Goal: Task Accomplishment & Management: Manage account settings

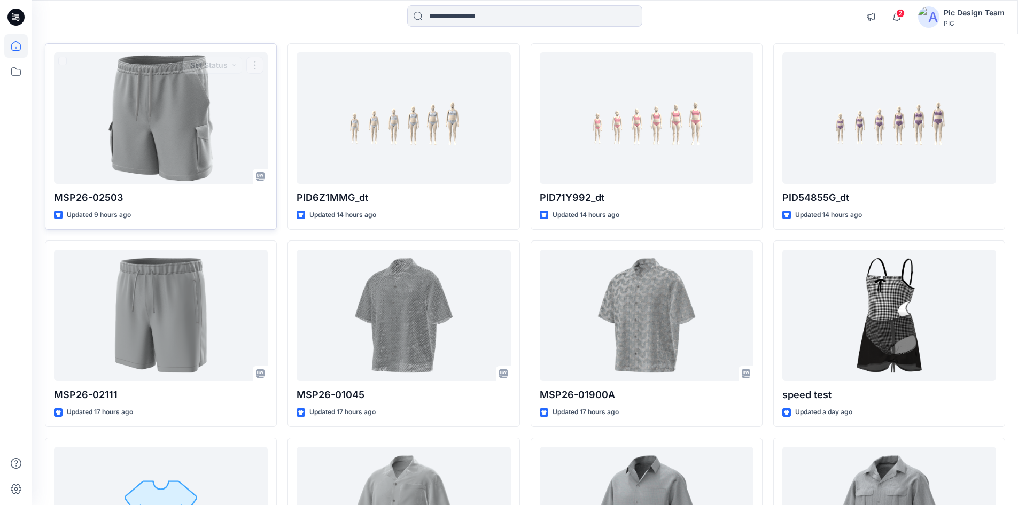
scroll to position [107, 0]
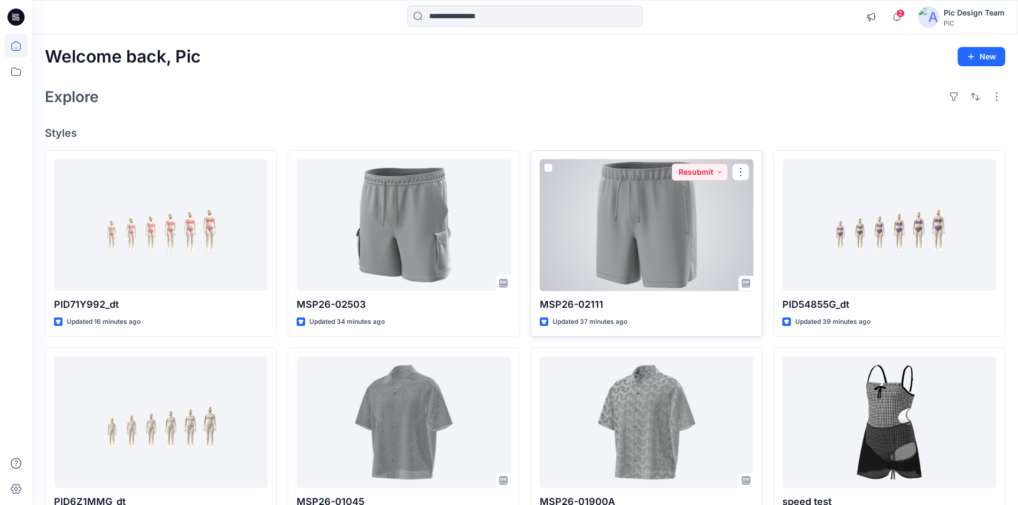
click at [602, 217] on div at bounding box center [647, 225] width 214 height 132
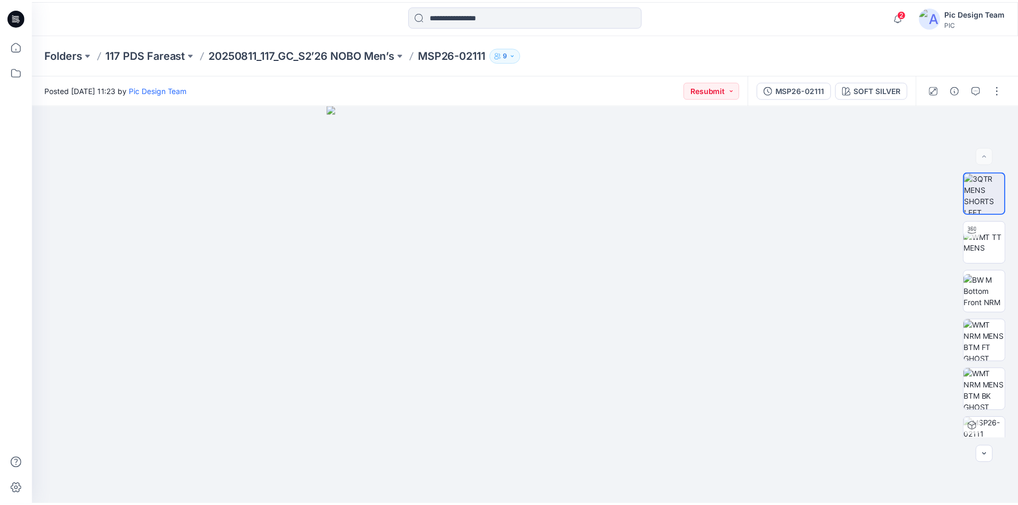
scroll to position [107, 0]
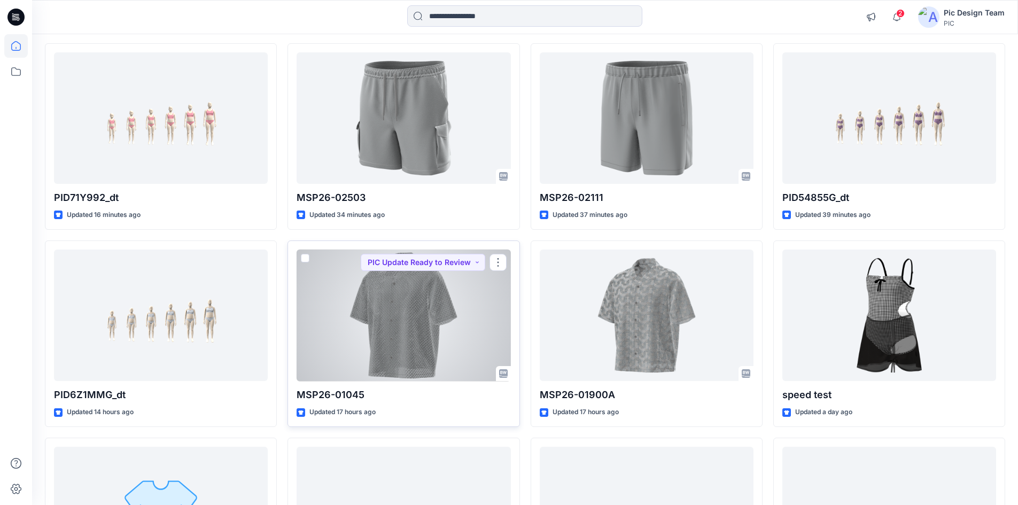
click at [427, 334] on div at bounding box center [404, 316] width 214 height 132
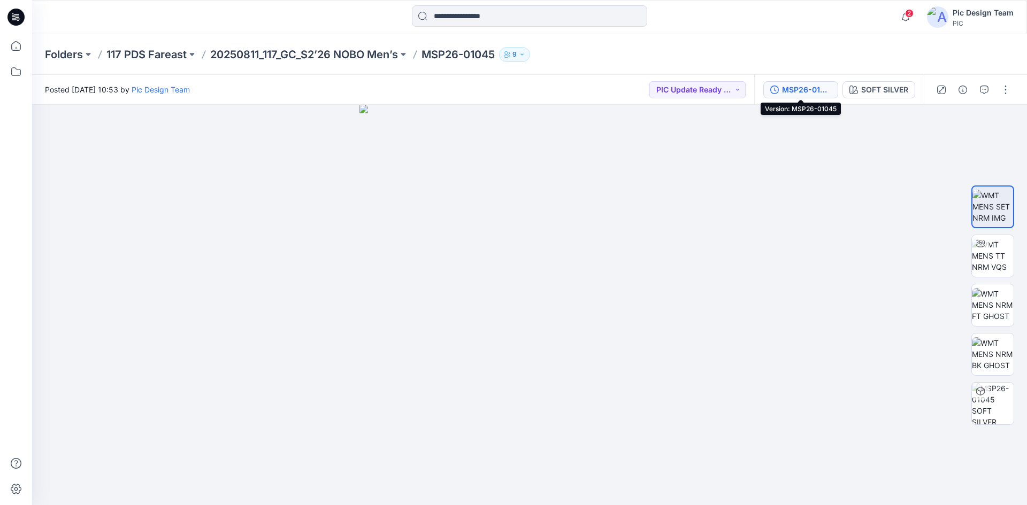
click at [801, 94] on div "MSP26-01045" at bounding box center [806, 90] width 49 height 12
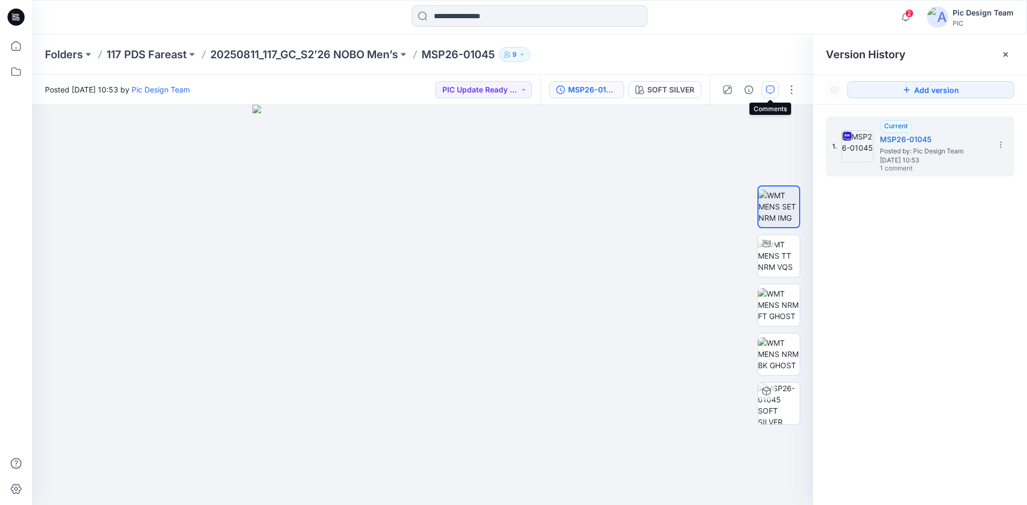
click at [774, 88] on button "button" at bounding box center [769, 89] width 17 height 17
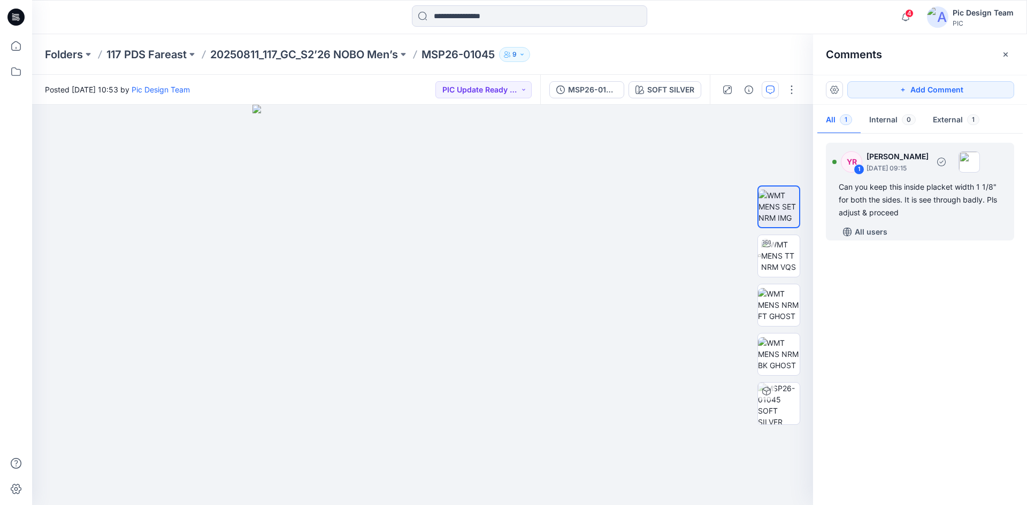
click at [858, 171] on div "1" at bounding box center [858, 169] width 11 height 11
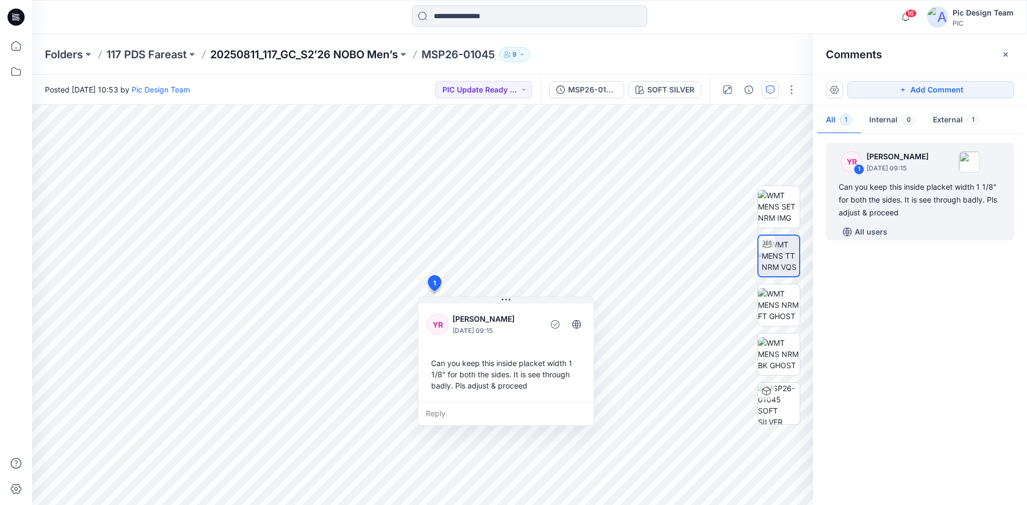
click at [321, 52] on p "20250811_117_GC_S2’26 NOBO Men’s" at bounding box center [304, 54] width 188 height 15
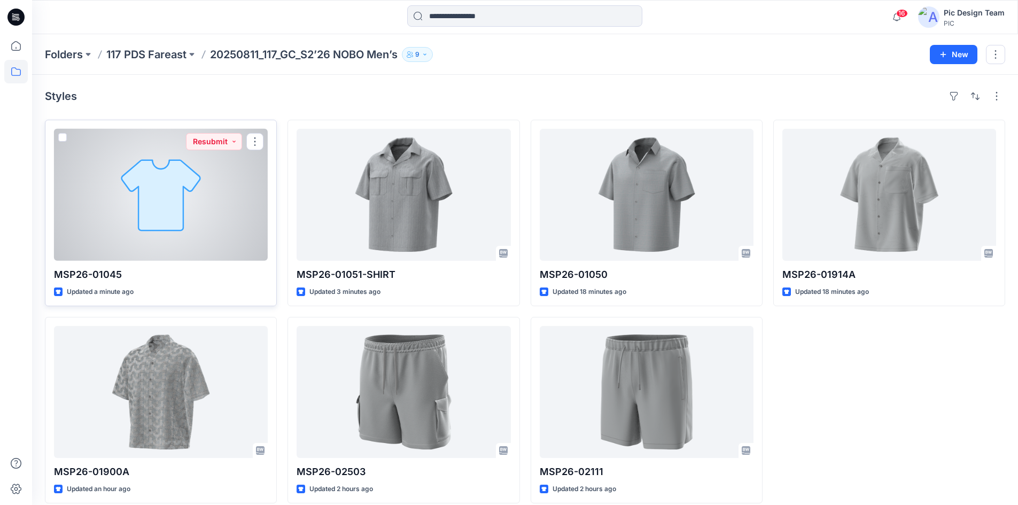
click at [177, 228] on div at bounding box center [161, 195] width 214 height 132
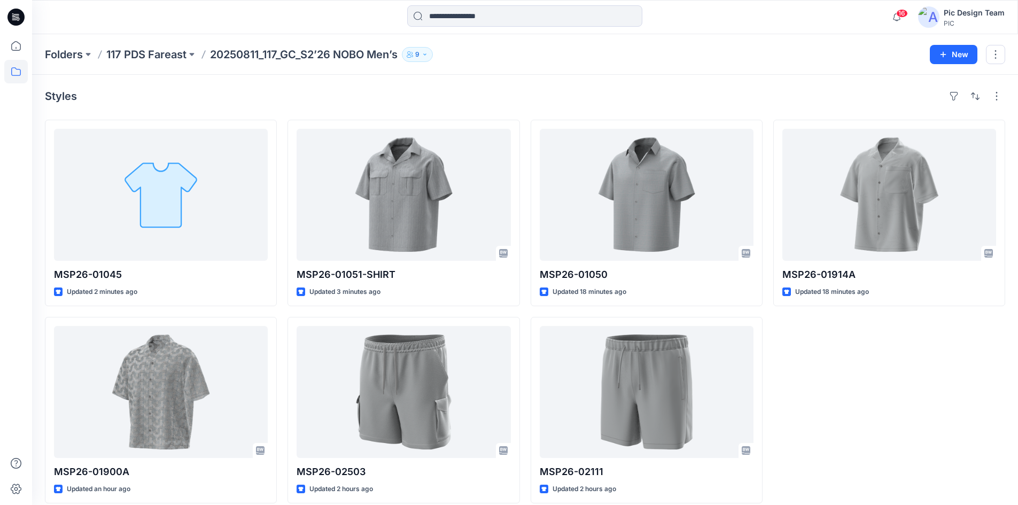
click at [173, 103] on div "Styles" at bounding box center [525, 96] width 961 height 17
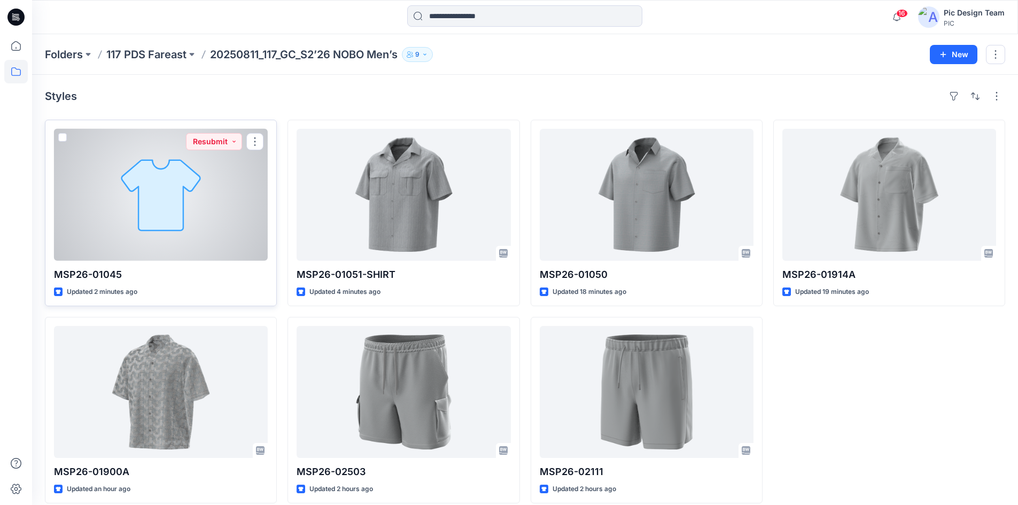
click at [220, 225] on div at bounding box center [161, 195] width 214 height 132
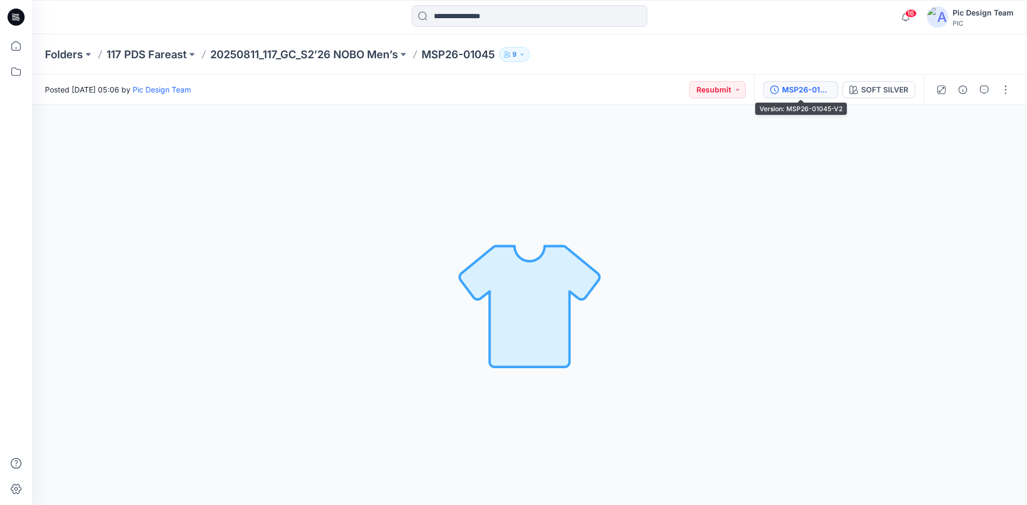
click at [809, 90] on div "MSP26-01045-V2" at bounding box center [806, 90] width 49 height 12
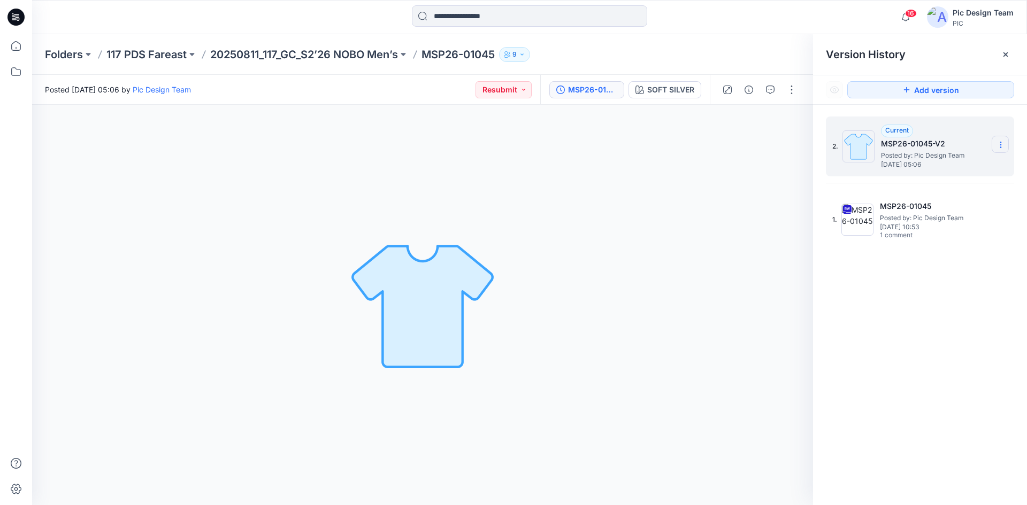
click at [1002, 149] on icon at bounding box center [1000, 145] width 9 height 9
click at [948, 214] on span "Delete Version" at bounding box center [926, 213] width 50 height 13
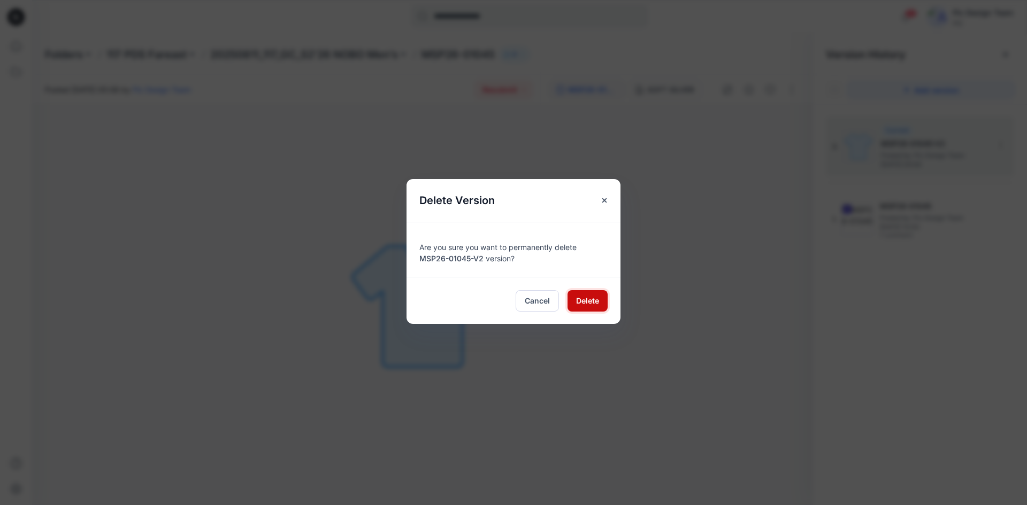
click at [591, 305] on span "Delete" at bounding box center [587, 300] width 23 height 11
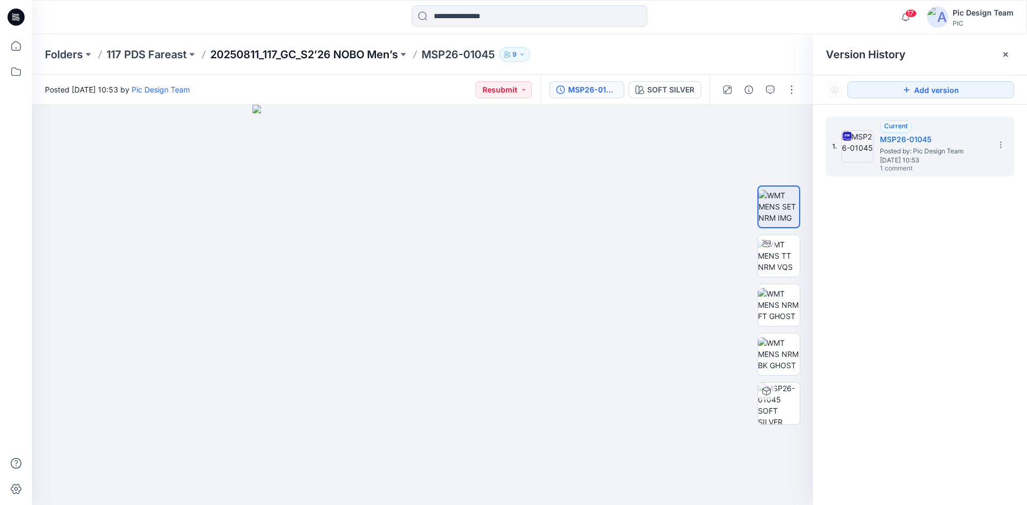
click at [350, 53] on p "20250811_117_GC_S2’26 NOBO Men’s" at bounding box center [304, 54] width 188 height 15
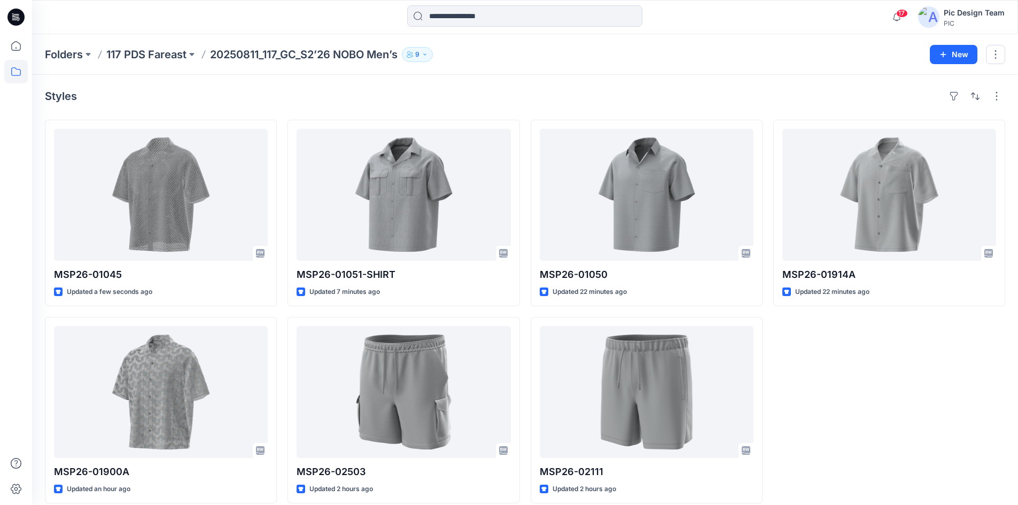
click at [288, 98] on div "Styles" at bounding box center [525, 96] width 961 height 17
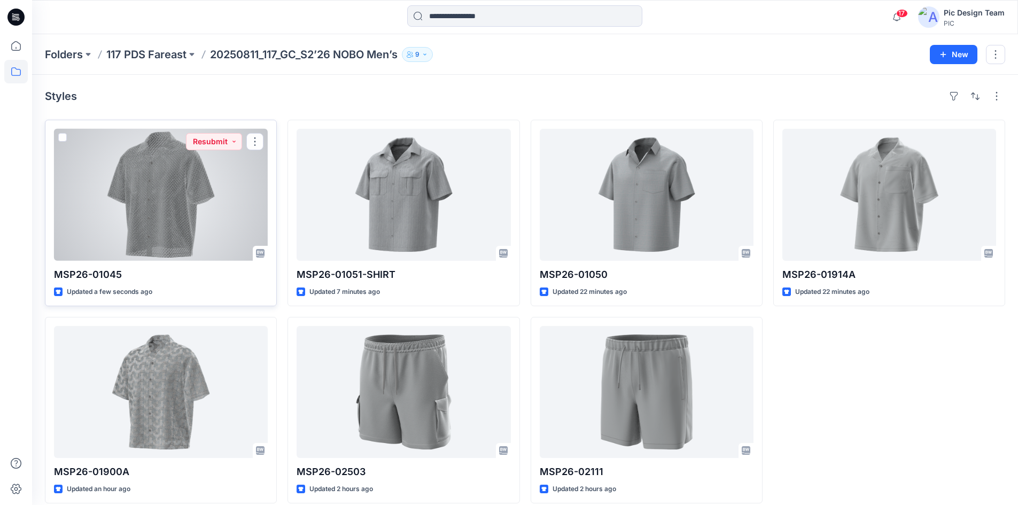
click at [149, 191] on div at bounding box center [161, 195] width 214 height 132
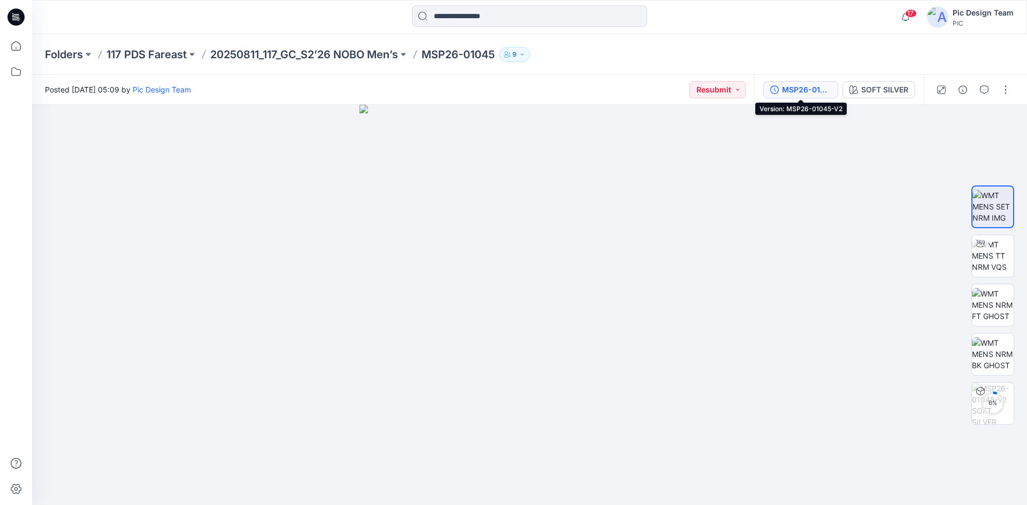
click at [798, 90] on div "MSP26-01045-V2" at bounding box center [806, 90] width 49 height 12
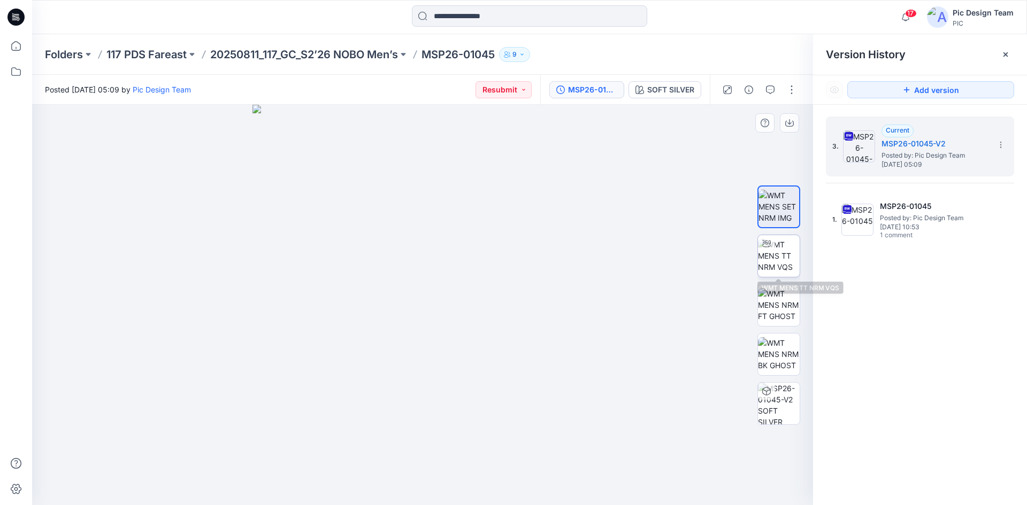
click at [776, 256] on img at bounding box center [779, 256] width 42 height 34
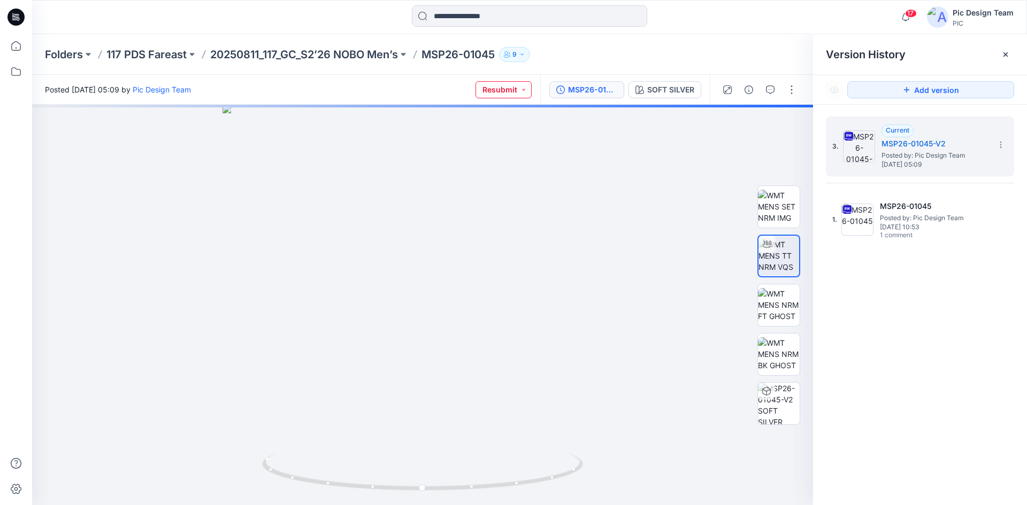
click at [514, 95] on button "Resubmit" at bounding box center [503, 89] width 56 height 17
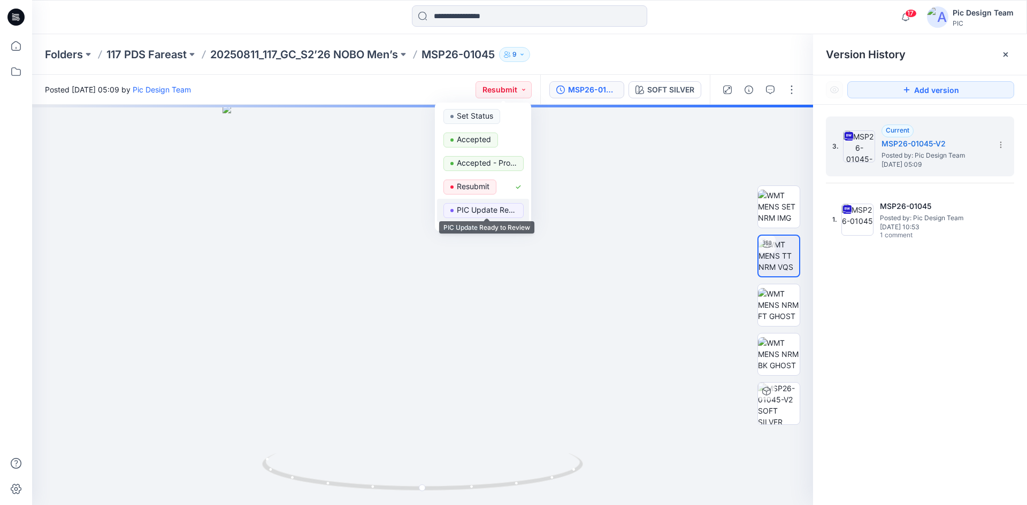
click at [476, 206] on p "PIC Update Ready to Review" at bounding box center [487, 210] width 60 height 14
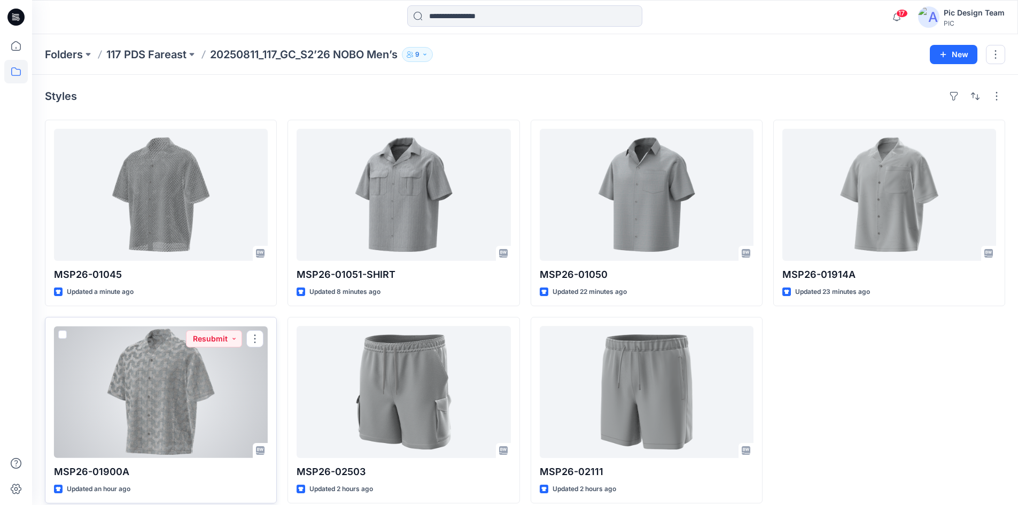
click at [184, 374] on div at bounding box center [161, 392] width 214 height 132
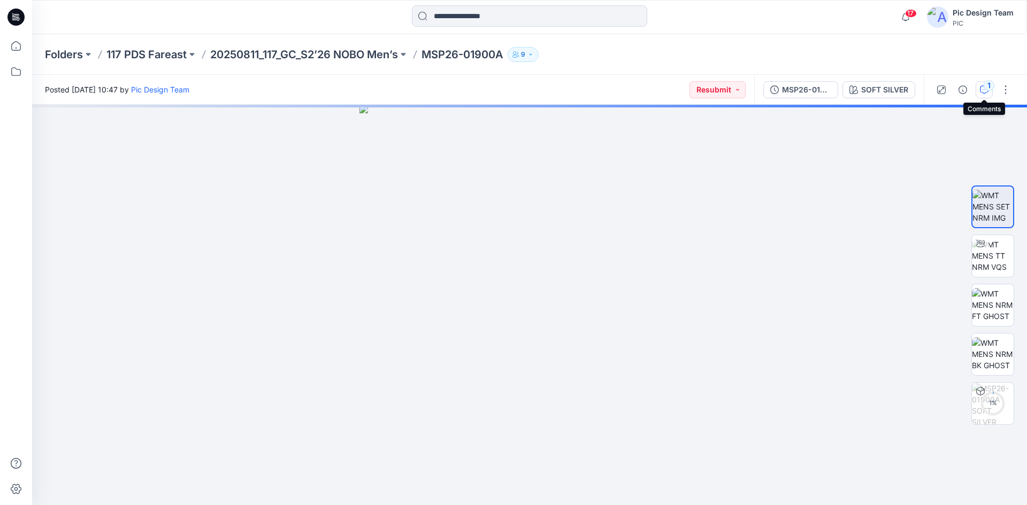
click at [983, 89] on icon "button" at bounding box center [983, 90] width 9 height 9
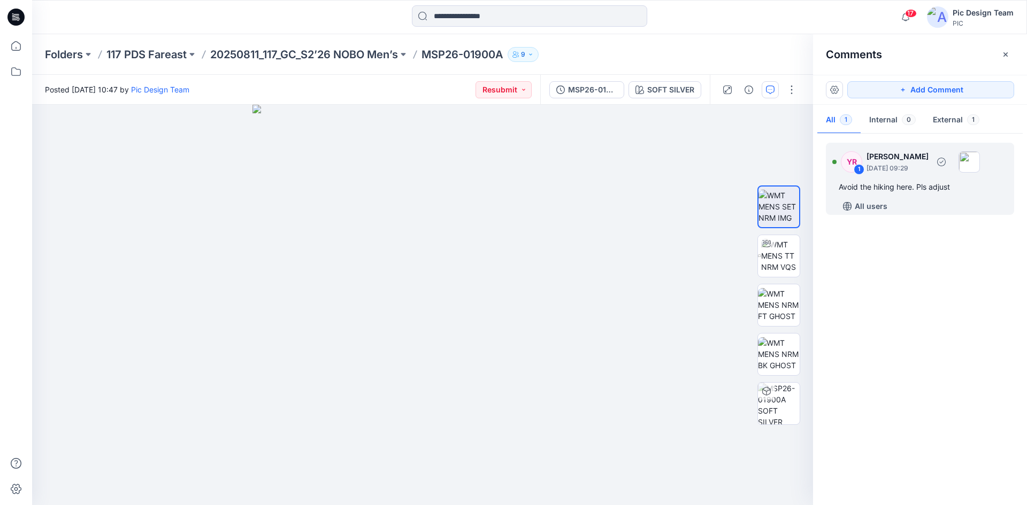
click at [859, 170] on div "1" at bounding box center [858, 169] width 11 height 11
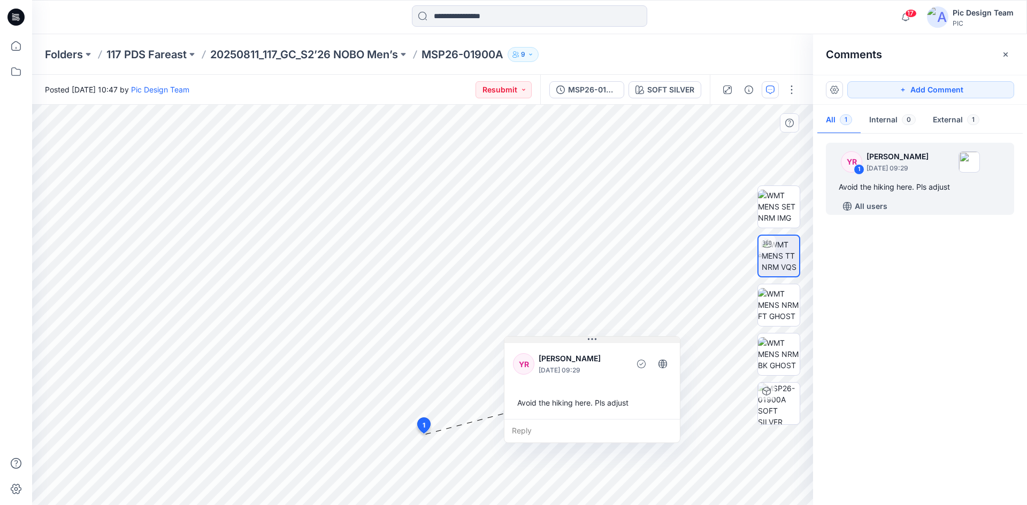
drag, startPoint x: 516, startPoint y: 342, endPoint x: 613, endPoint y: 342, distance: 96.8
click at [613, 342] on button at bounding box center [591, 340] width 175 height 6
click at [421, 423] on icon at bounding box center [424, 426] width 13 height 16
click at [774, 254] on img at bounding box center [779, 256] width 37 height 34
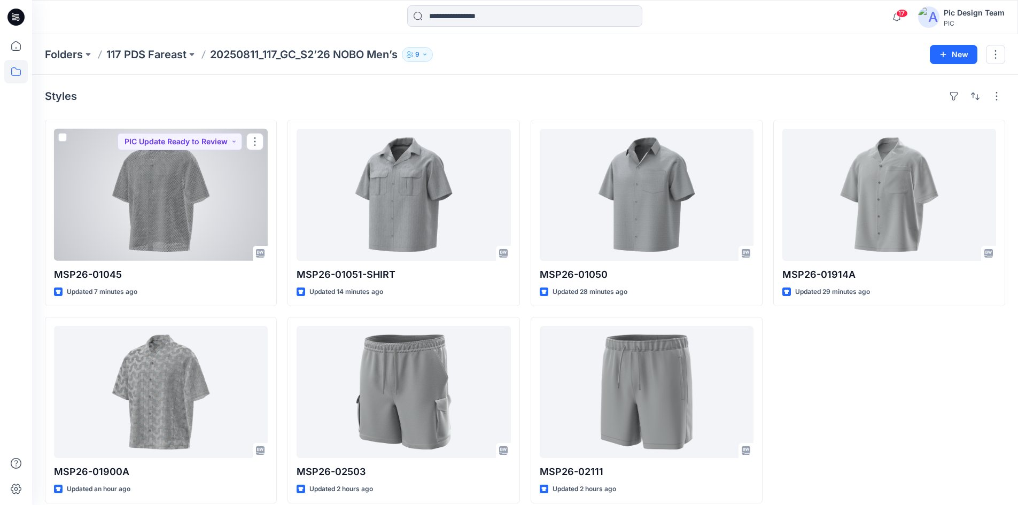
click at [185, 232] on div at bounding box center [161, 195] width 214 height 132
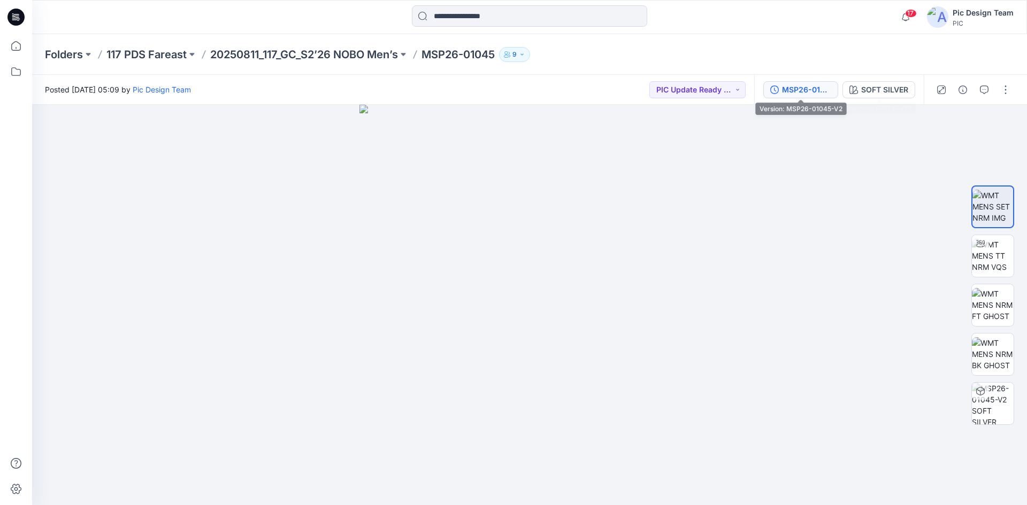
click at [812, 96] on button "MSP26-01045-V2" at bounding box center [800, 89] width 75 height 17
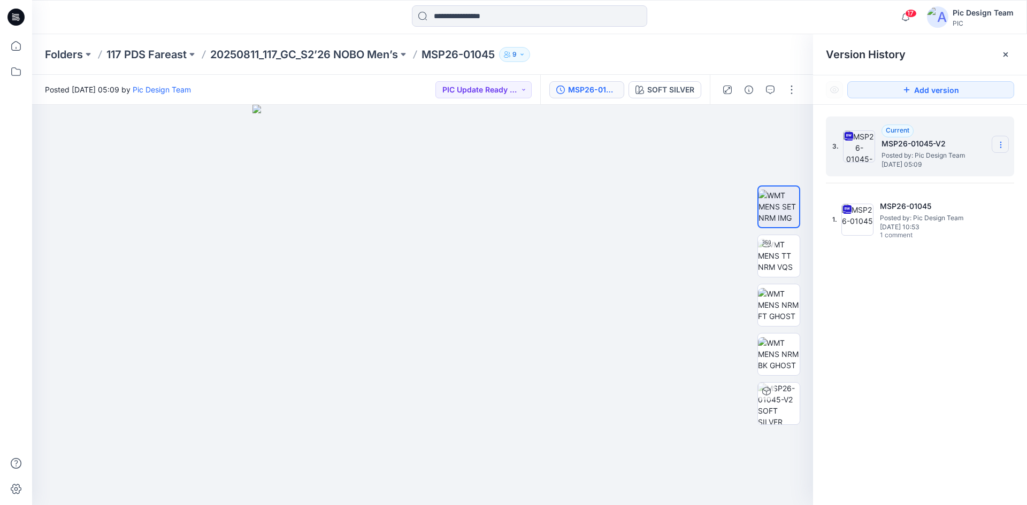
click at [1000, 142] on icon at bounding box center [1000, 142] width 1 height 1
click at [951, 232] on span "Delete Version" at bounding box center [926, 234] width 50 height 13
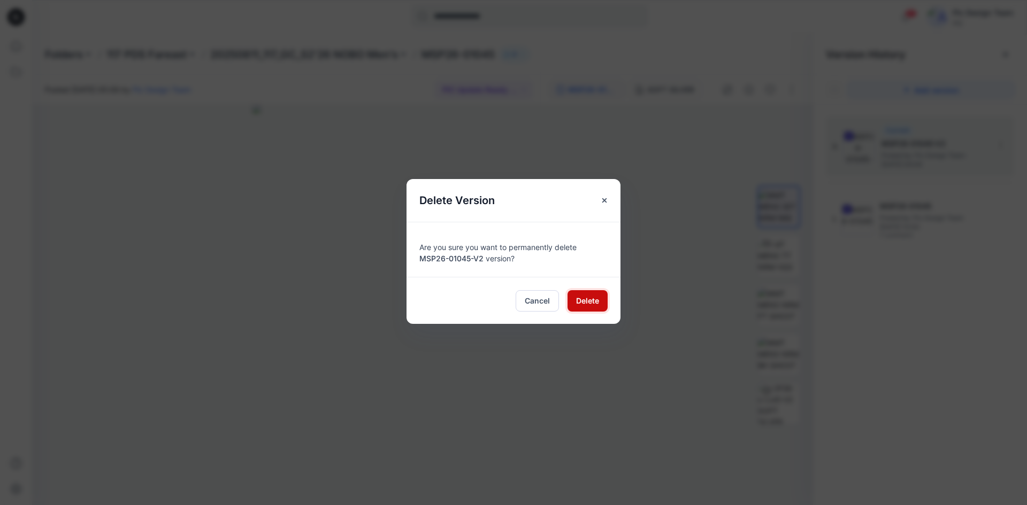
click at [588, 299] on span "Delete" at bounding box center [587, 300] width 23 height 11
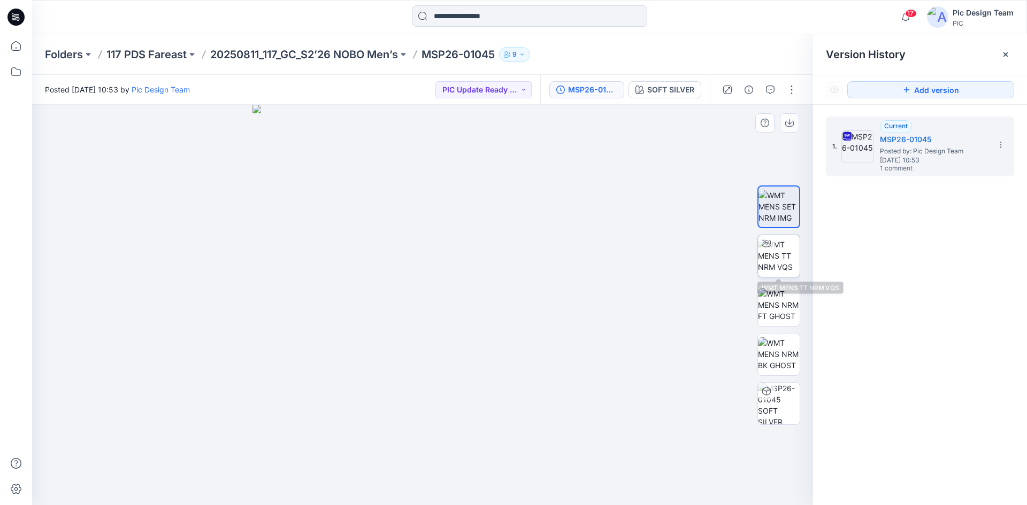
click at [773, 260] on img at bounding box center [779, 256] width 42 height 34
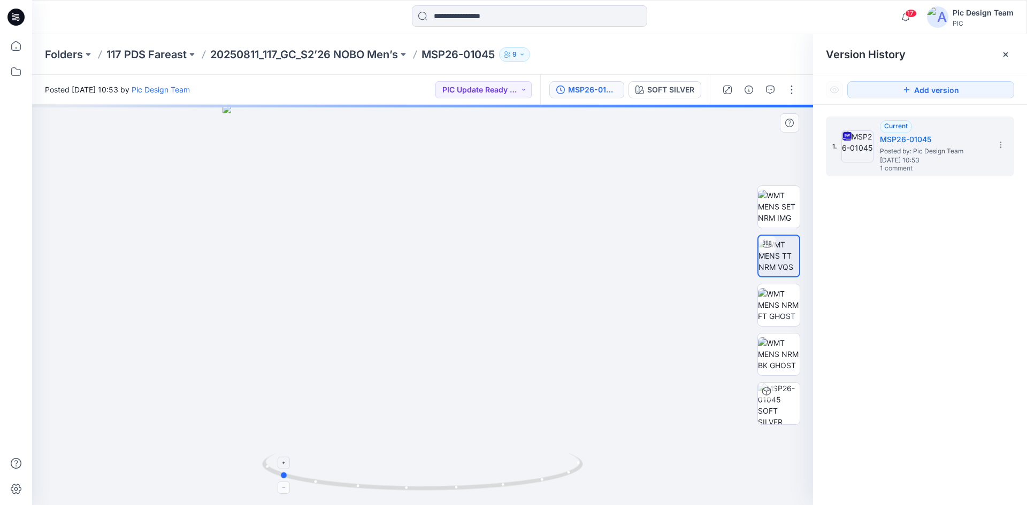
drag, startPoint x: 531, startPoint y: 485, endPoint x: 388, endPoint y: 477, distance: 143.5
click at [388, 477] on icon at bounding box center [423, 473] width 323 height 40
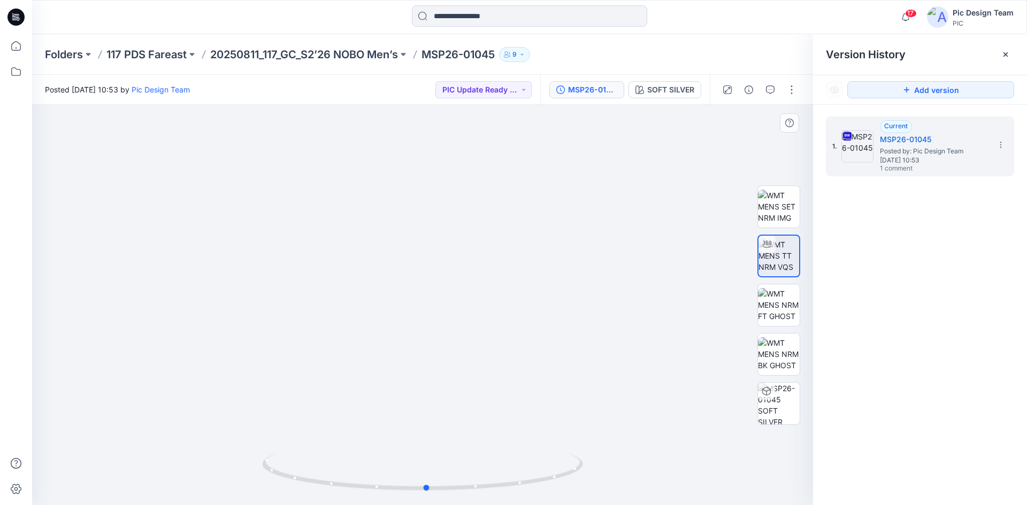
drag, startPoint x: 439, startPoint y: 490, endPoint x: 587, endPoint y: 484, distance: 147.7
click at [587, 484] on div at bounding box center [422, 305] width 781 height 400
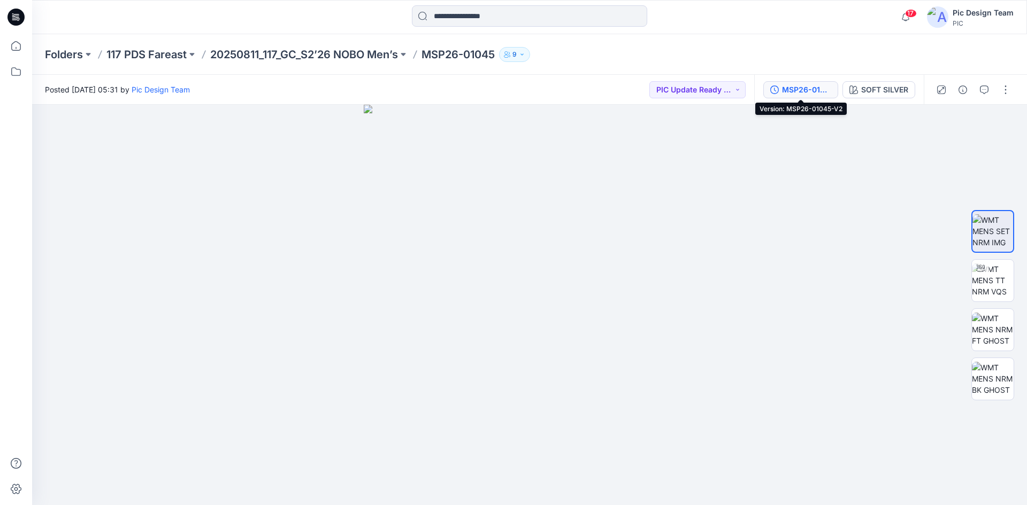
click at [804, 92] on div "MSP26-01045-V2" at bounding box center [806, 90] width 49 height 12
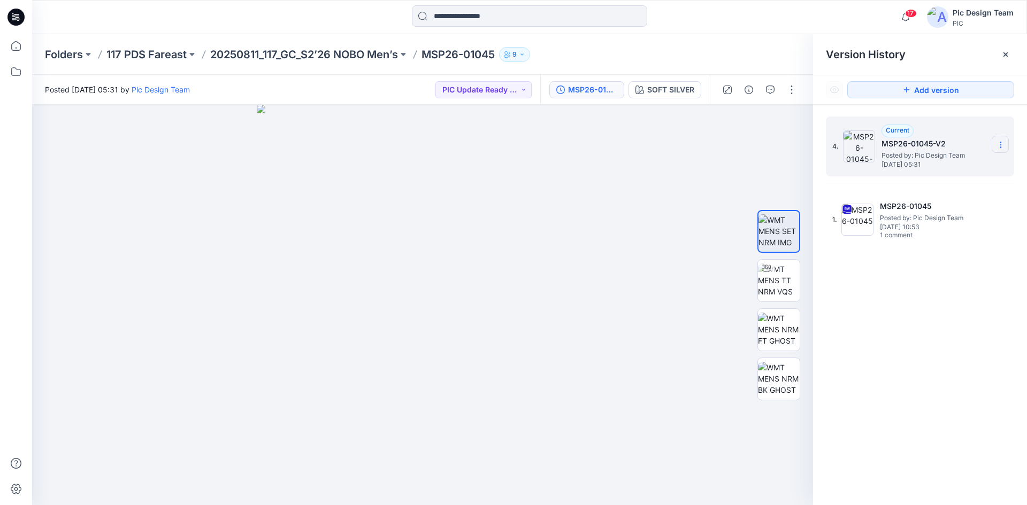
click at [1000, 145] on icon at bounding box center [1000, 145] width 1 height 1
click at [966, 208] on div "Delete Version" at bounding box center [943, 213] width 124 height 21
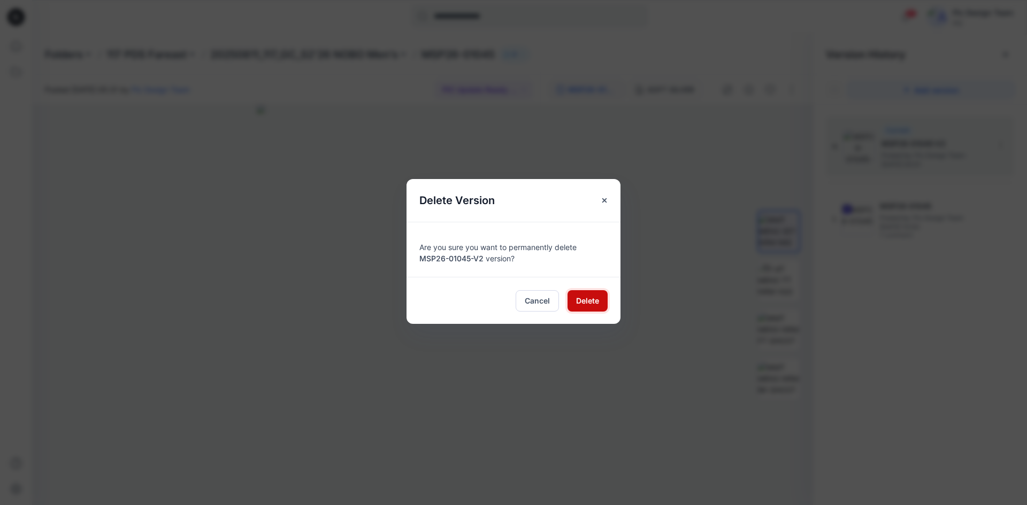
click at [599, 306] on button "Delete" at bounding box center [587, 300] width 40 height 21
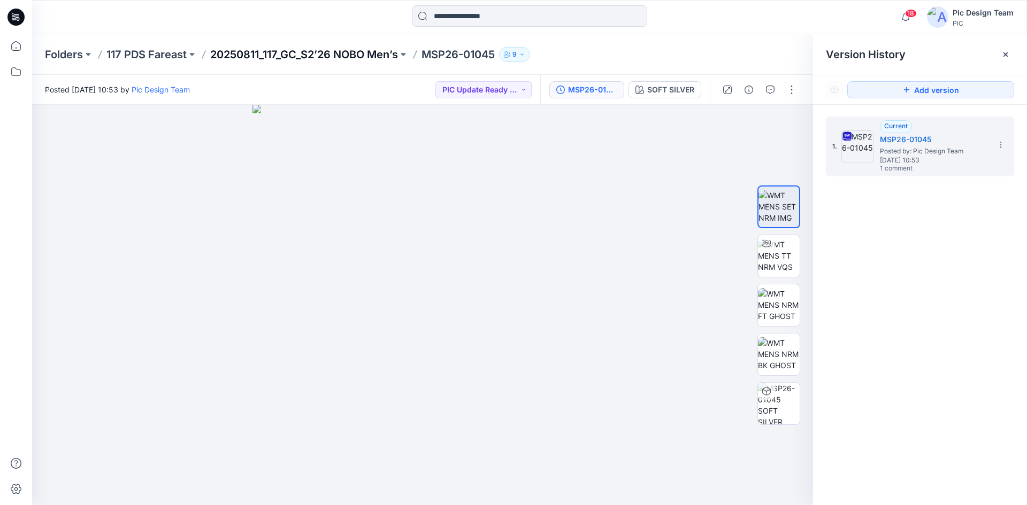
click at [310, 58] on p "20250811_117_GC_S2’26 NOBO Men’s" at bounding box center [304, 54] width 188 height 15
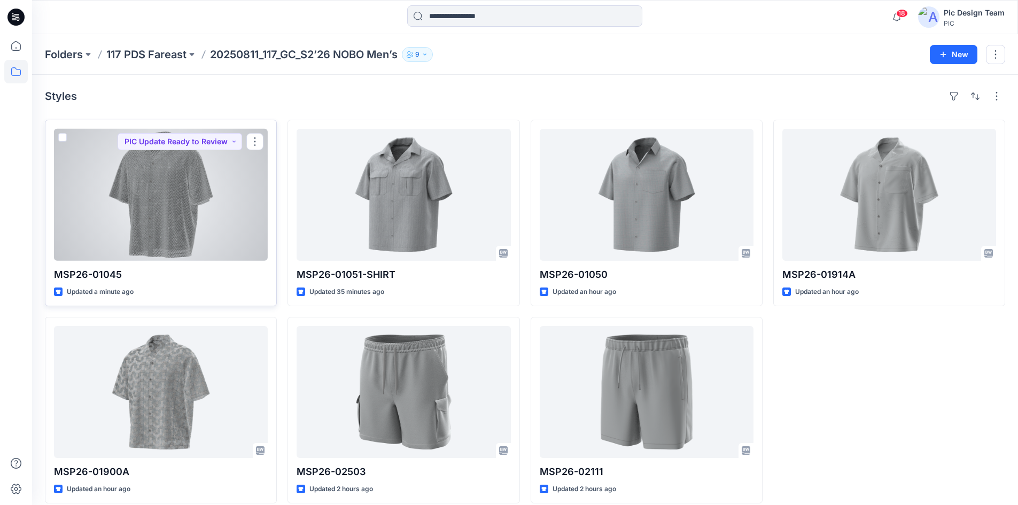
click at [191, 188] on div at bounding box center [161, 195] width 214 height 132
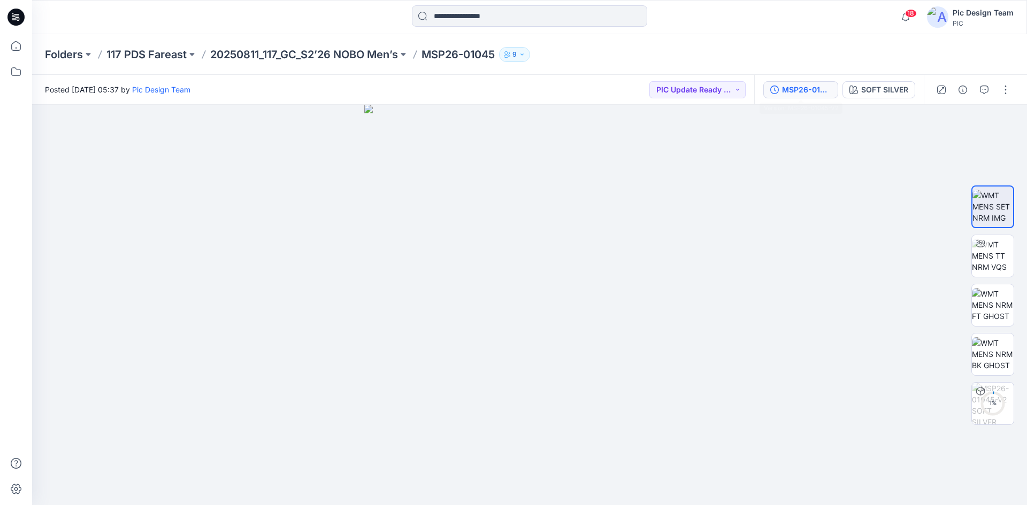
click at [811, 92] on div "MSP26-01045-V2" at bounding box center [806, 90] width 49 height 12
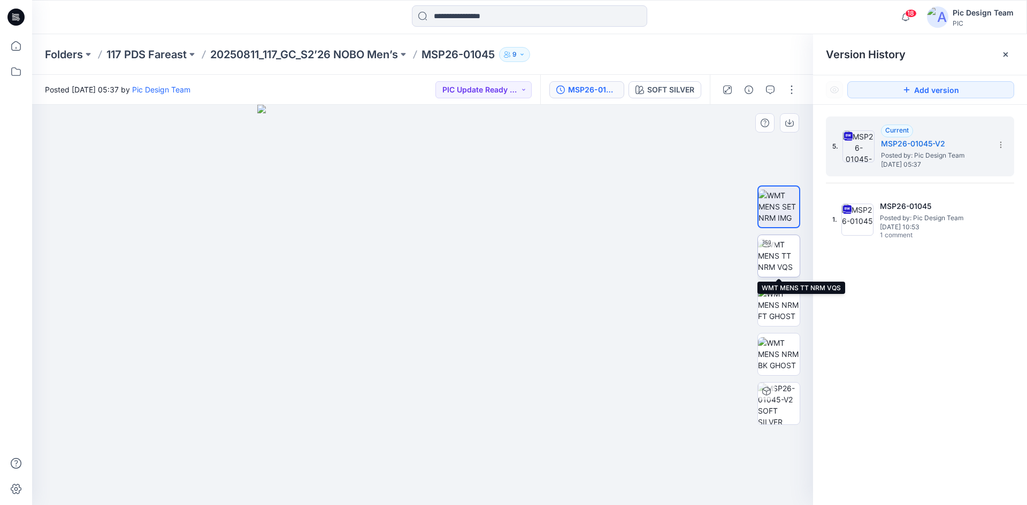
click at [784, 257] on img at bounding box center [779, 256] width 42 height 34
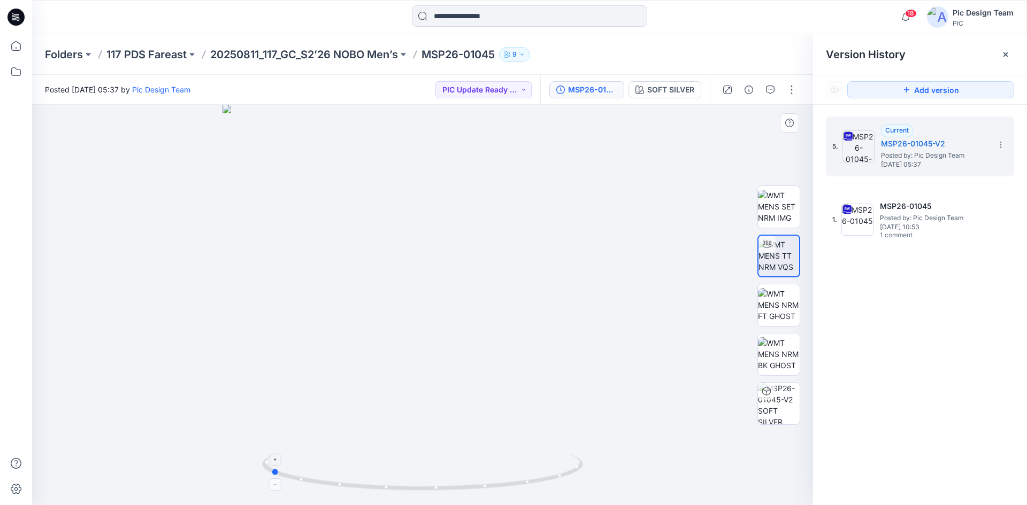
drag, startPoint x: 529, startPoint y: 487, endPoint x: 377, endPoint y: 479, distance: 152.6
click at [377, 479] on icon at bounding box center [423, 473] width 323 height 40
click at [290, 54] on p "20250811_117_GC_S2’26 NOBO Men’s" at bounding box center [304, 54] width 188 height 15
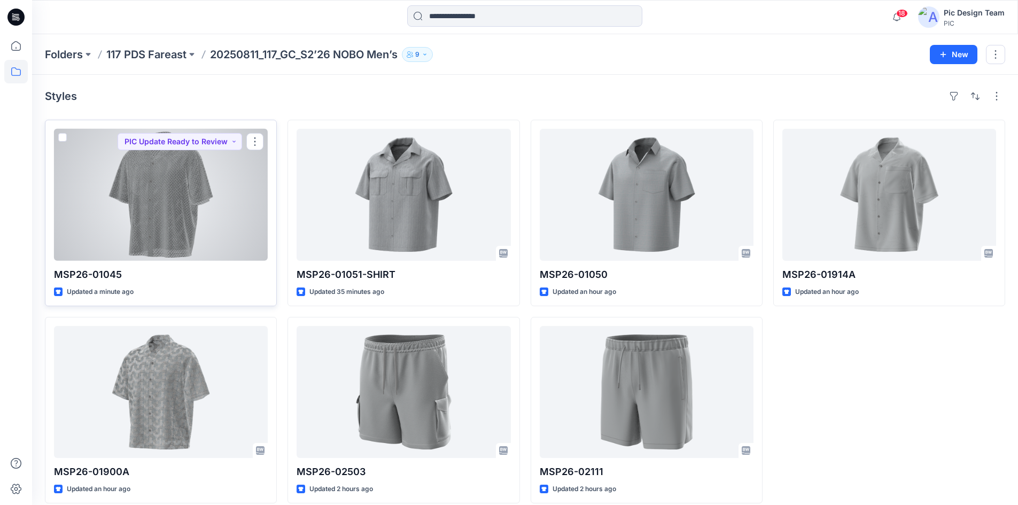
click at [165, 214] on div at bounding box center [161, 195] width 214 height 132
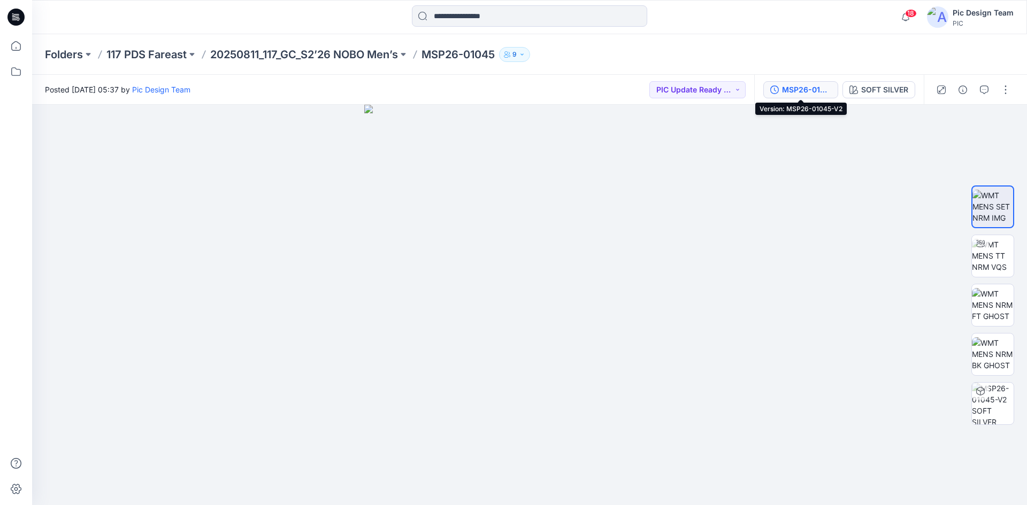
click at [773, 88] on icon "button" at bounding box center [774, 90] width 9 height 9
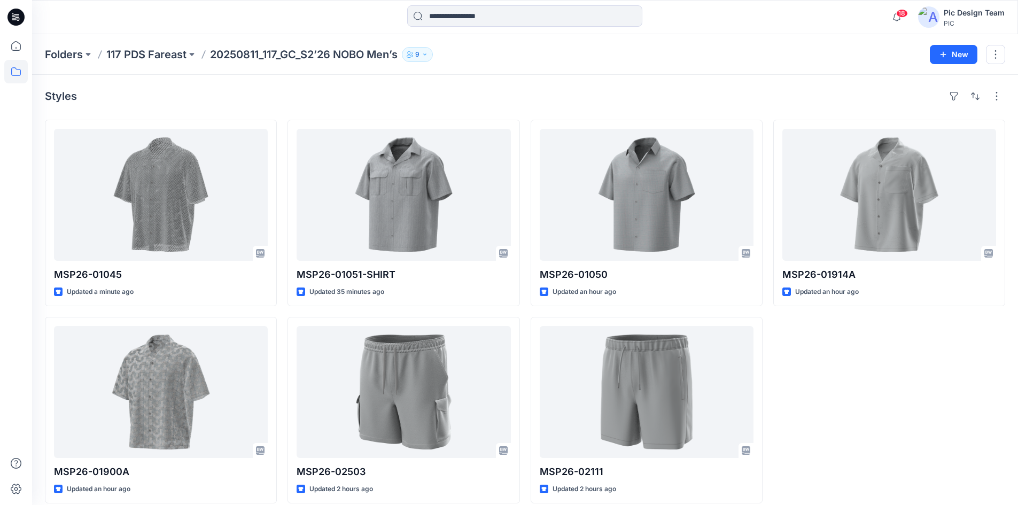
click at [267, 104] on div "Styles" at bounding box center [525, 96] width 961 height 17
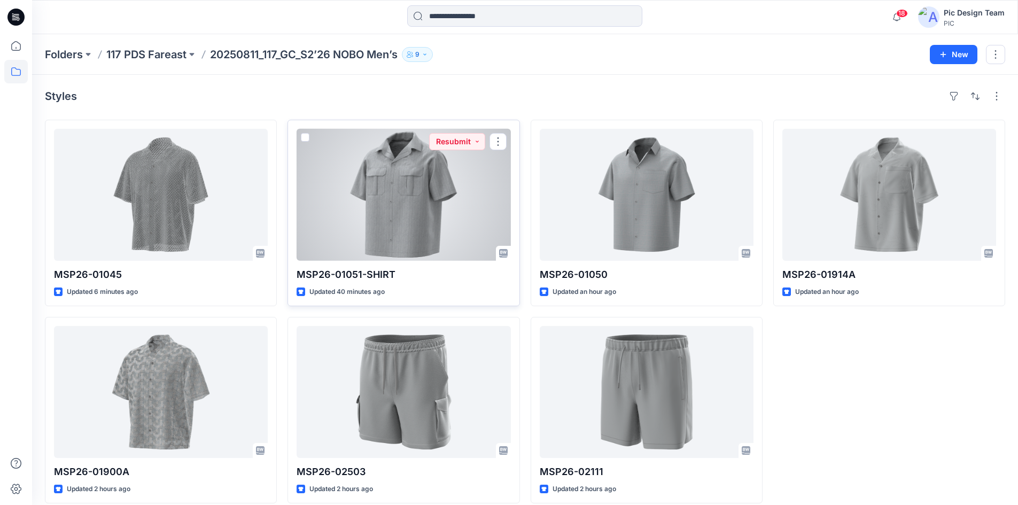
click at [435, 222] on div at bounding box center [404, 195] width 214 height 132
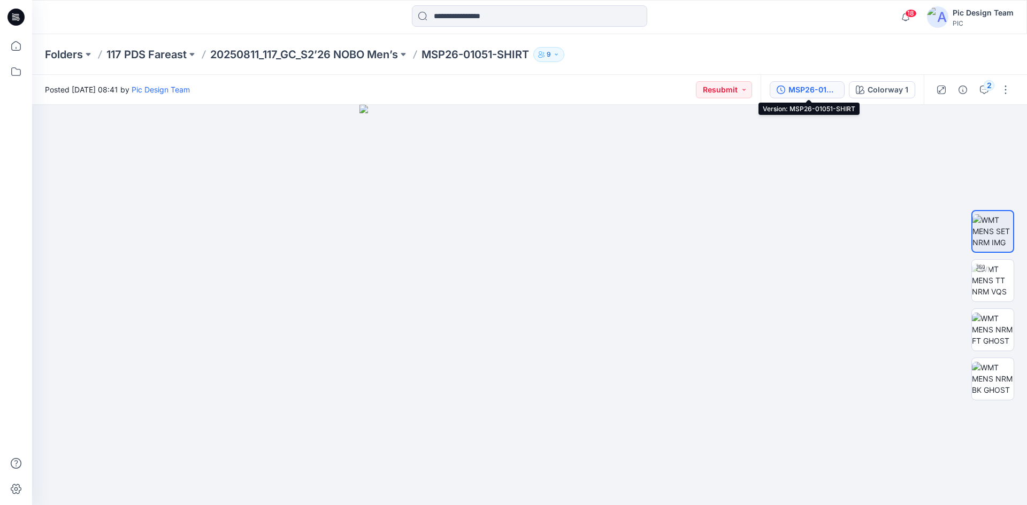
click at [809, 93] on div "MSP26-01051-SHIRT" at bounding box center [812, 90] width 49 height 12
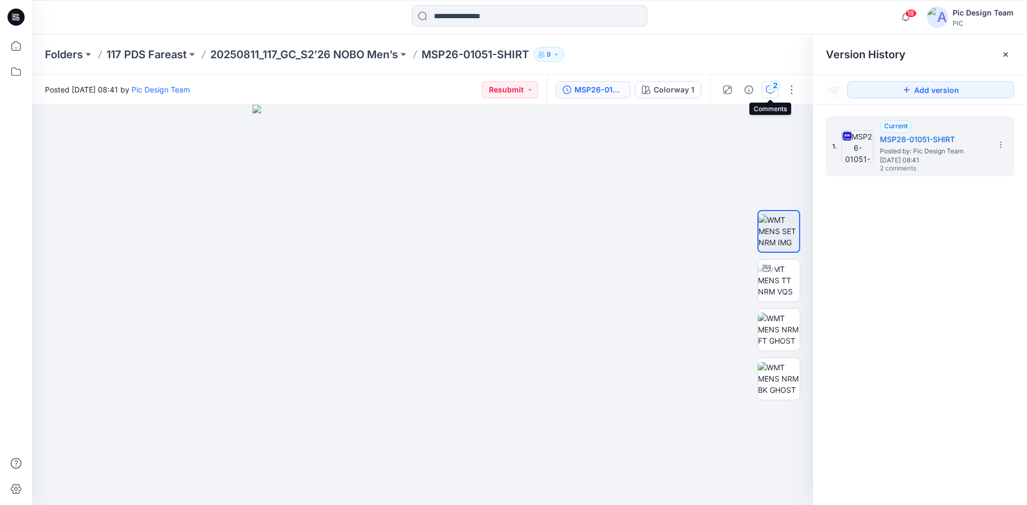
click at [773, 93] on icon "button" at bounding box center [770, 90] width 9 height 9
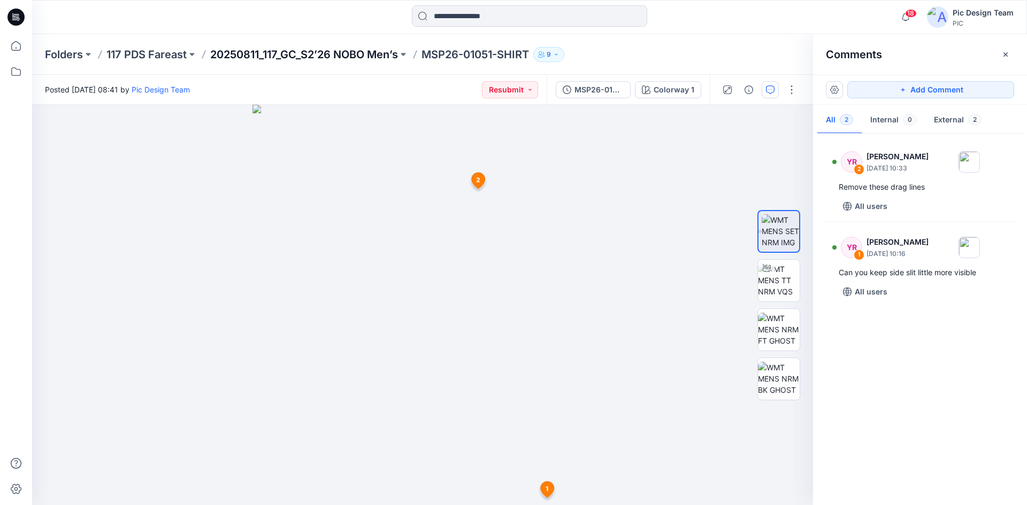
click at [283, 53] on p "20250811_117_GC_S2’26 NOBO Men’s" at bounding box center [304, 54] width 188 height 15
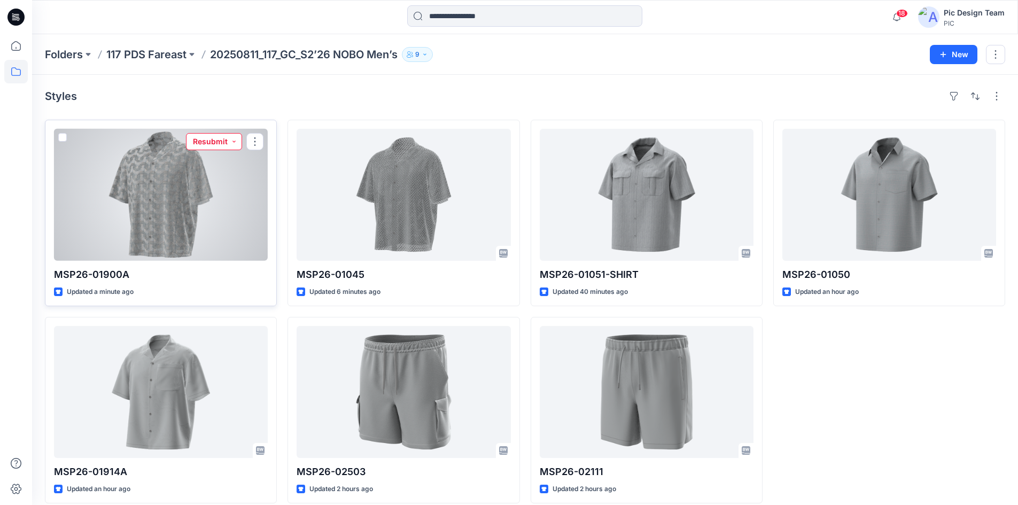
click at [232, 142] on button "Resubmit" at bounding box center [214, 141] width 56 height 17
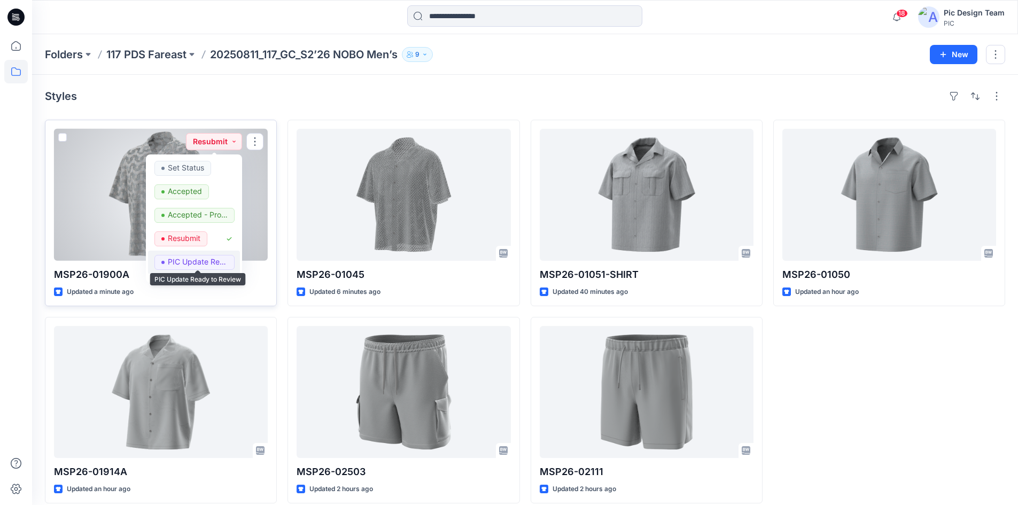
click at [189, 256] on p "PIC Update Ready to Review" at bounding box center [198, 262] width 60 height 14
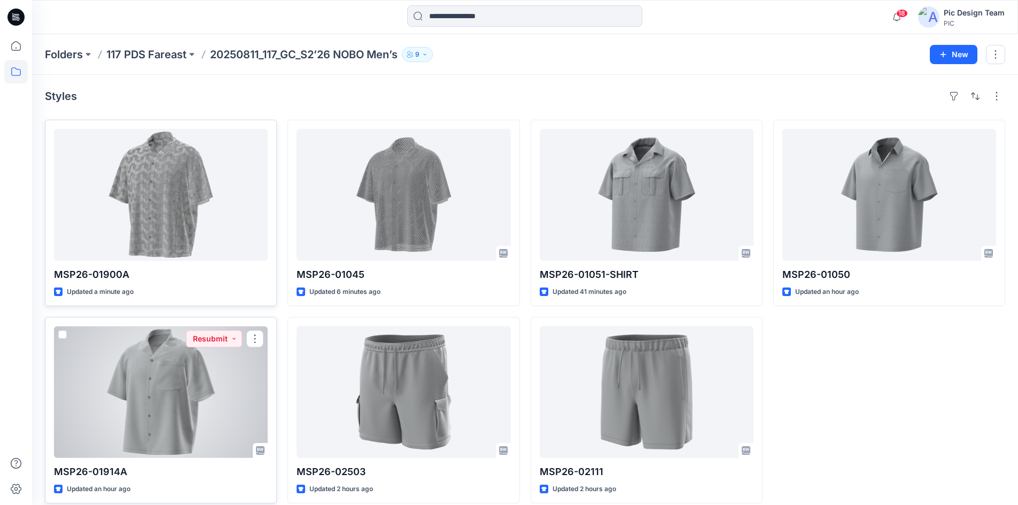
scroll to position [11, 0]
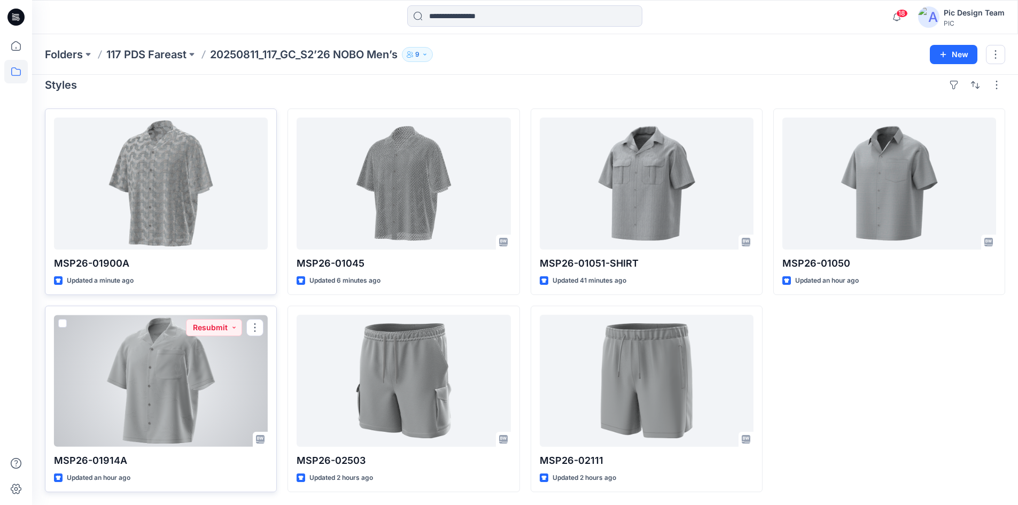
click at [189, 375] on div at bounding box center [161, 381] width 214 height 132
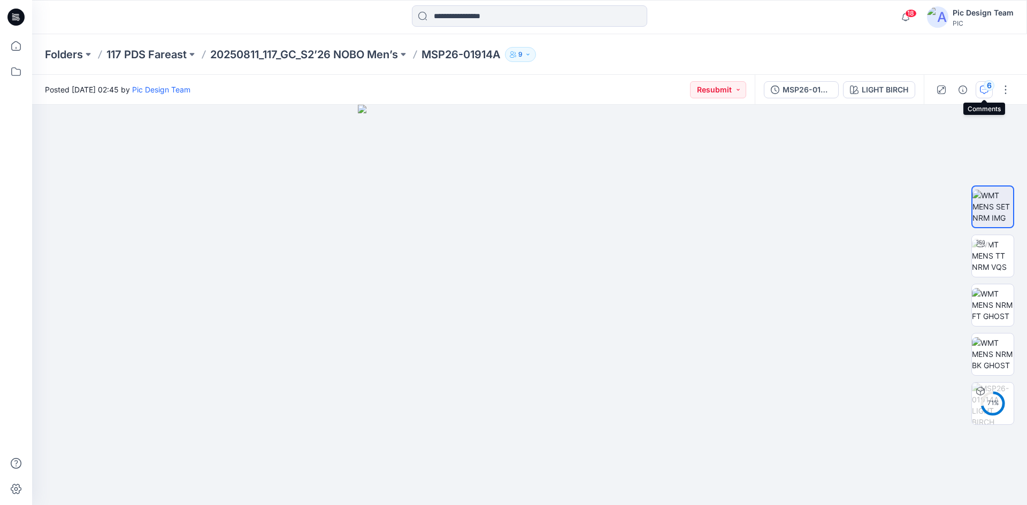
click at [981, 89] on icon "button" at bounding box center [983, 90] width 9 height 9
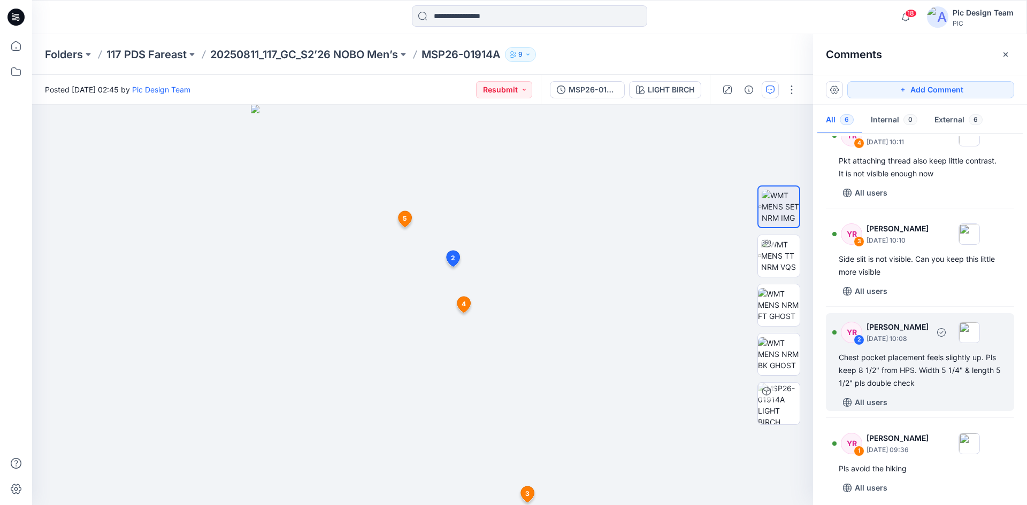
scroll to position [203, 0]
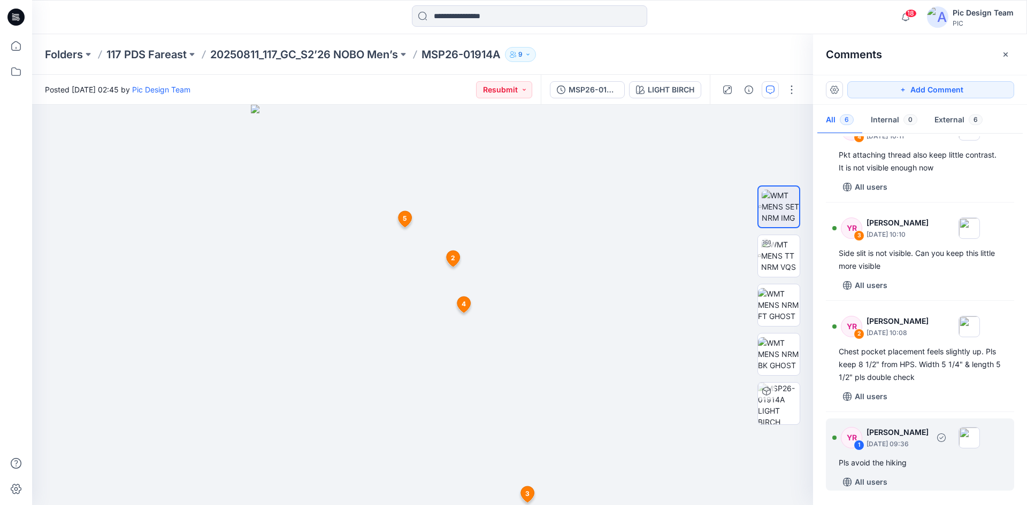
click at [858, 445] on div "1" at bounding box center [858, 445] width 11 height 11
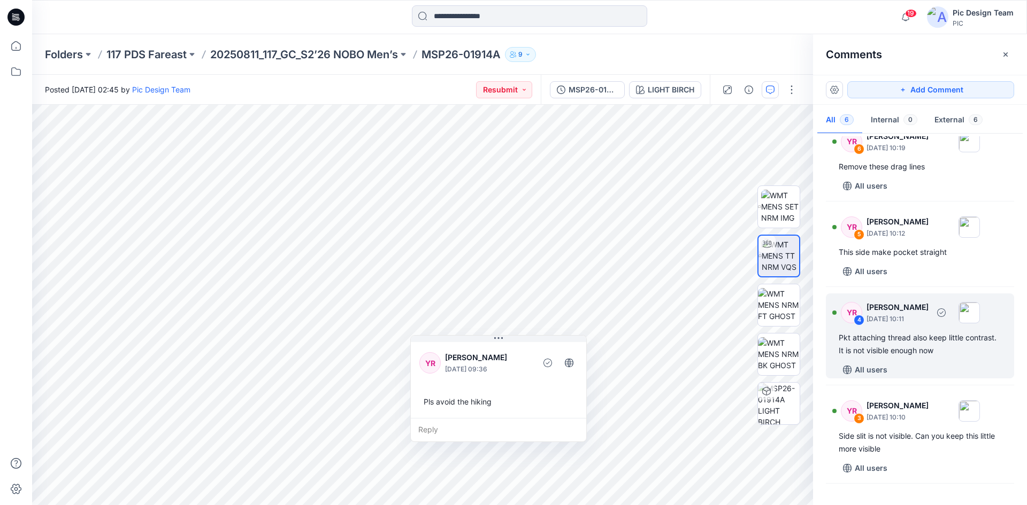
scroll to position [0, 0]
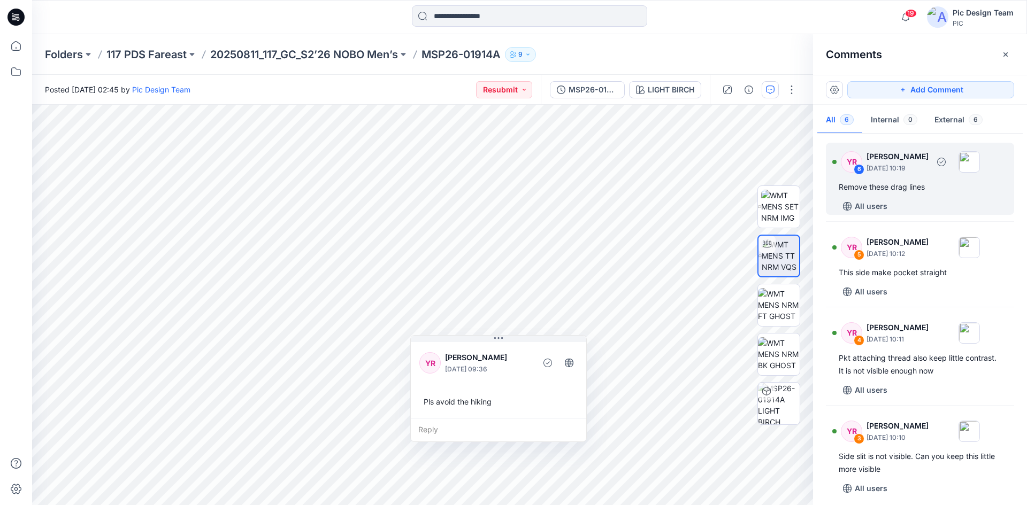
click at [857, 169] on div "6" at bounding box center [858, 169] width 11 height 11
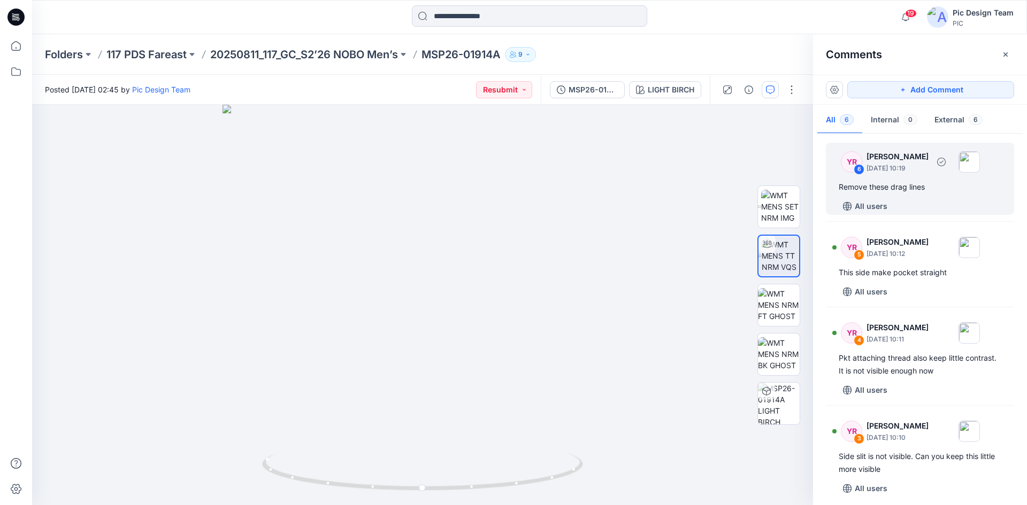
click at [857, 169] on div "6" at bounding box center [858, 169] width 11 height 11
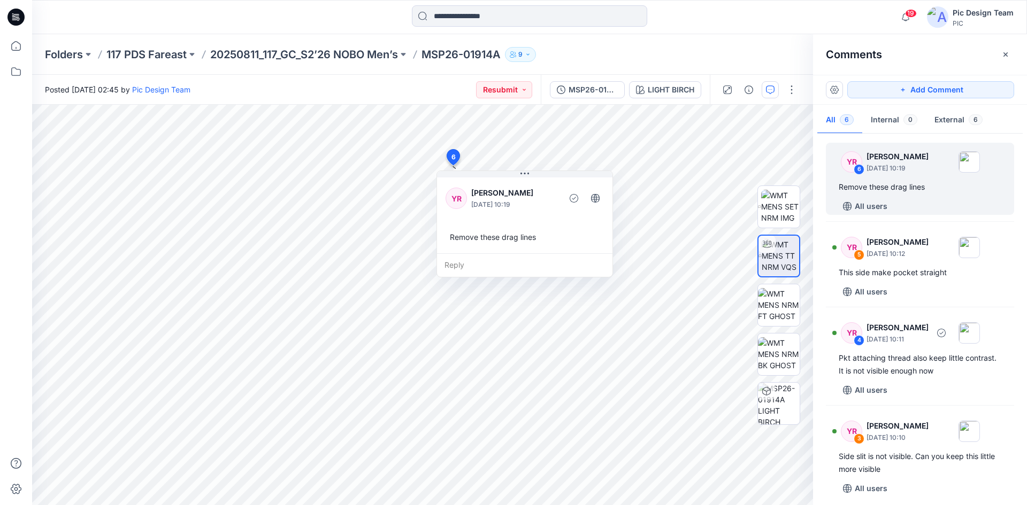
scroll to position [203, 0]
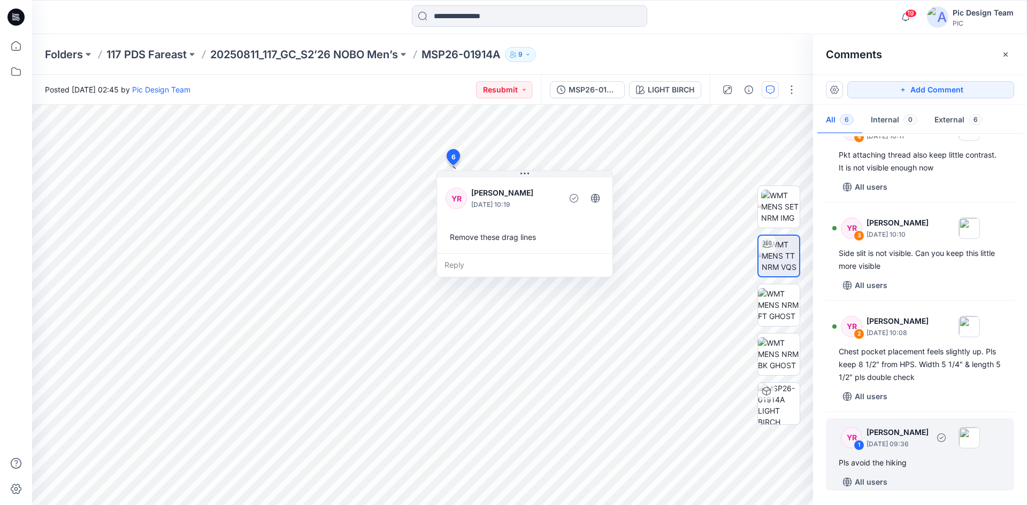
click at [860, 445] on div "1" at bounding box center [858, 445] width 11 height 11
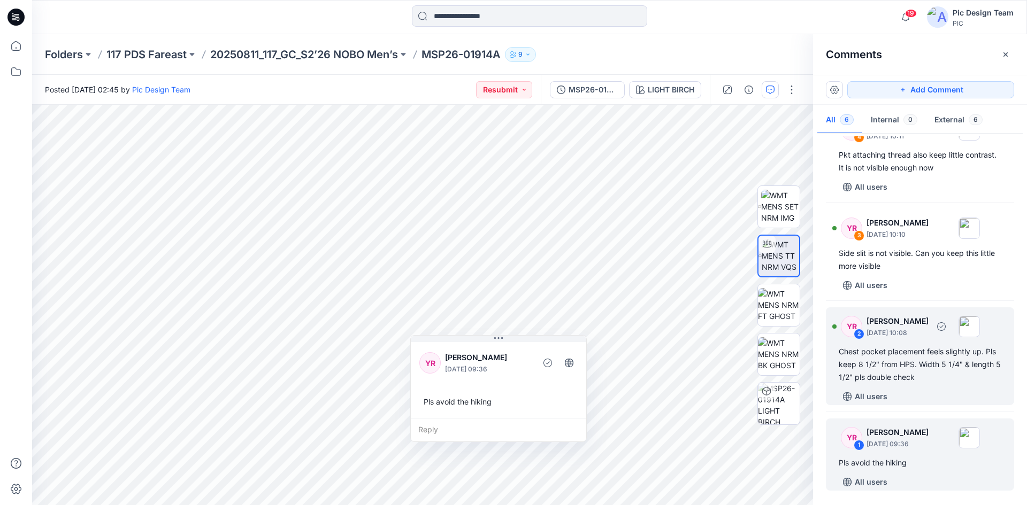
click at [858, 333] on div "2" at bounding box center [858, 334] width 11 height 11
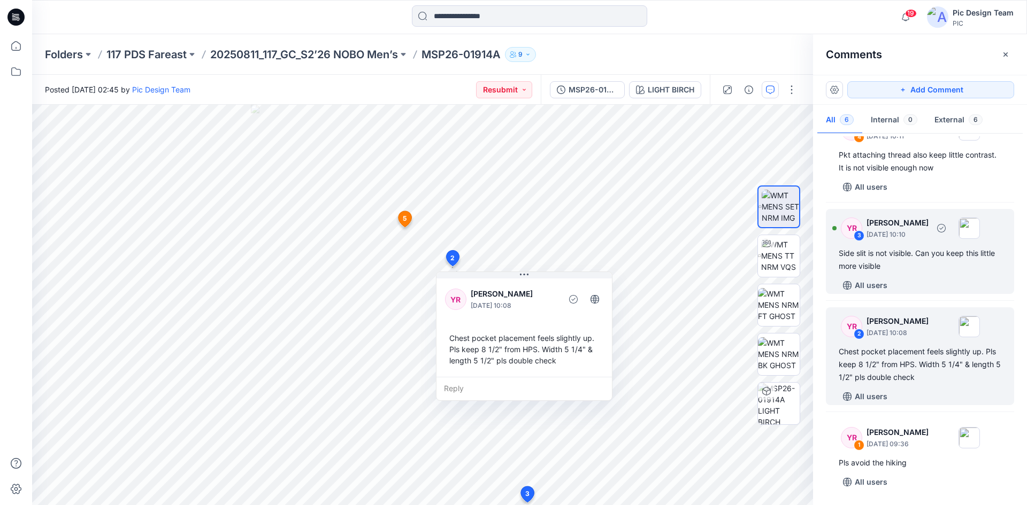
click at [860, 236] on div "3" at bounding box center [858, 235] width 11 height 11
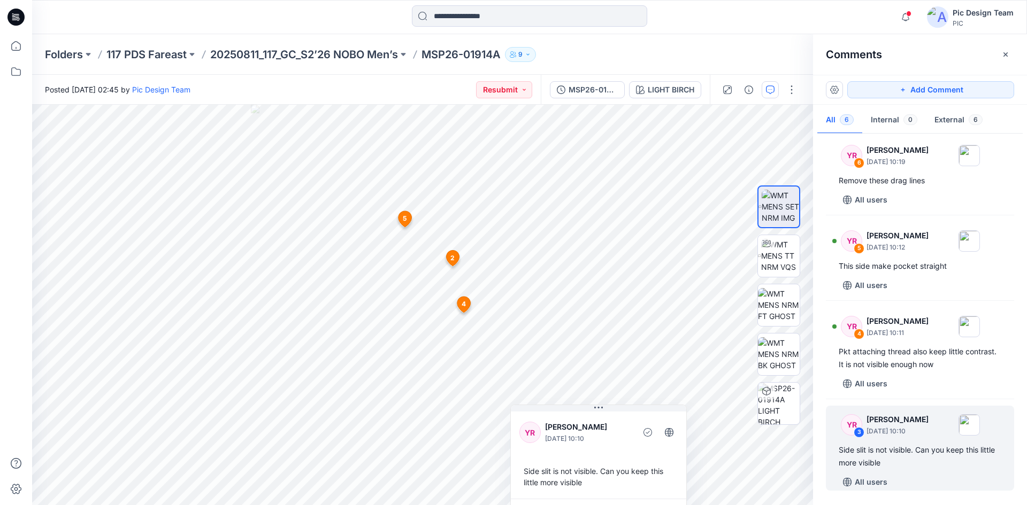
scroll to position [0, 0]
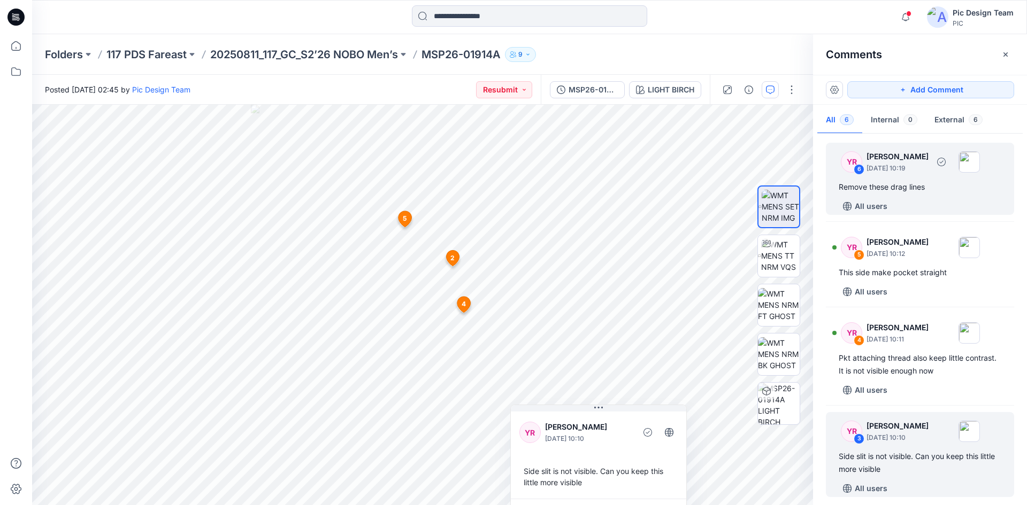
click at [862, 169] on div "6" at bounding box center [858, 169] width 11 height 11
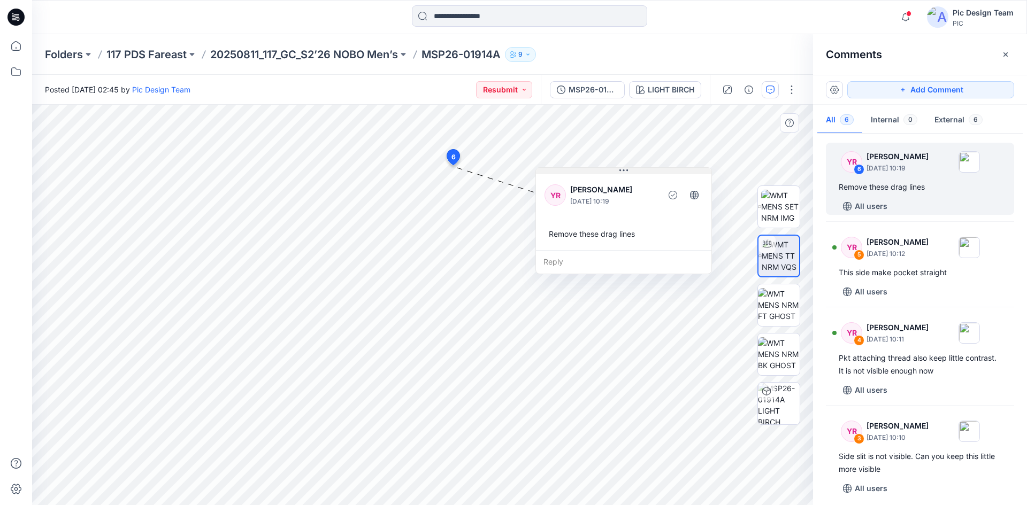
drag, startPoint x: 501, startPoint y: 176, endPoint x: 600, endPoint y: 173, distance: 99.0
click at [600, 173] on button at bounding box center [623, 171] width 175 height 6
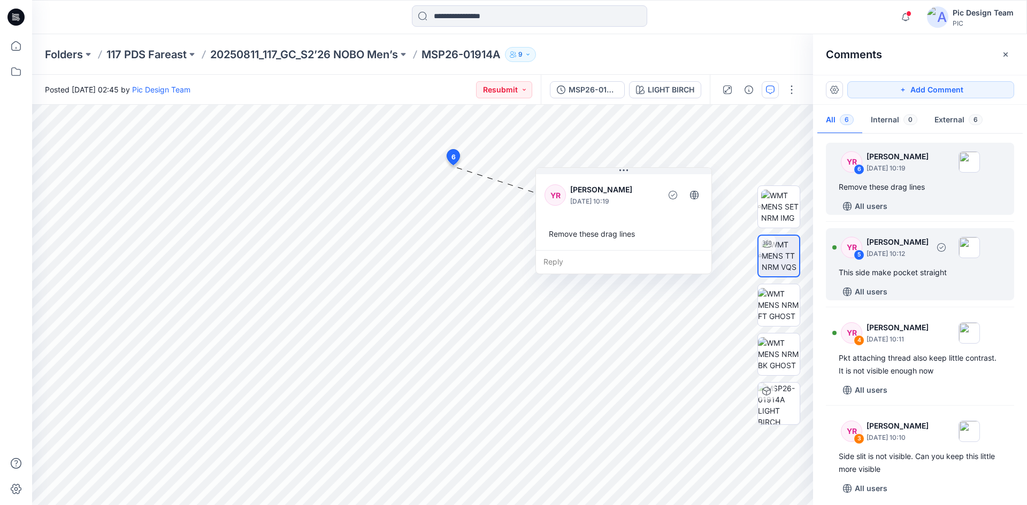
click at [860, 256] on div "5" at bounding box center [858, 255] width 11 height 11
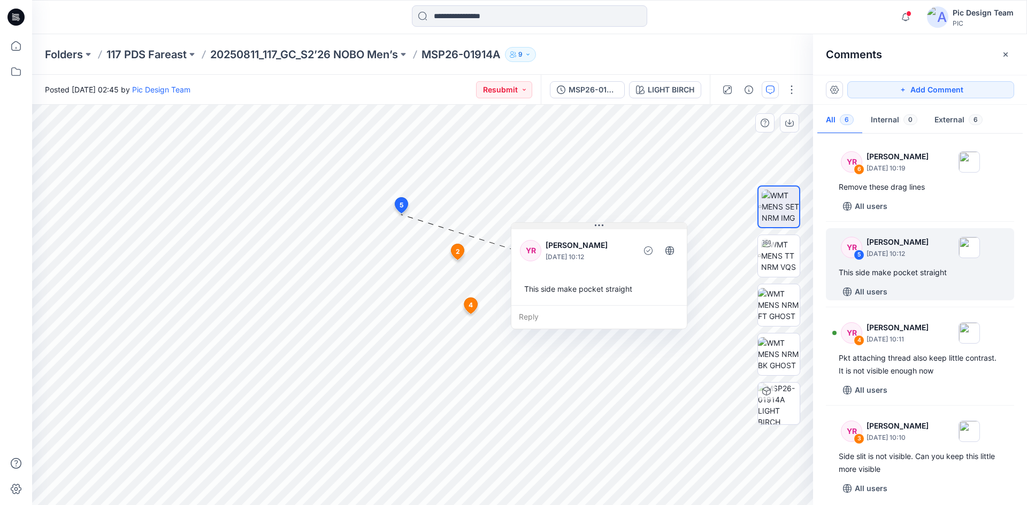
drag, startPoint x: 420, startPoint y: 223, endPoint x: 546, endPoint y: 227, distance: 126.2
click at [546, 227] on button at bounding box center [598, 226] width 175 height 6
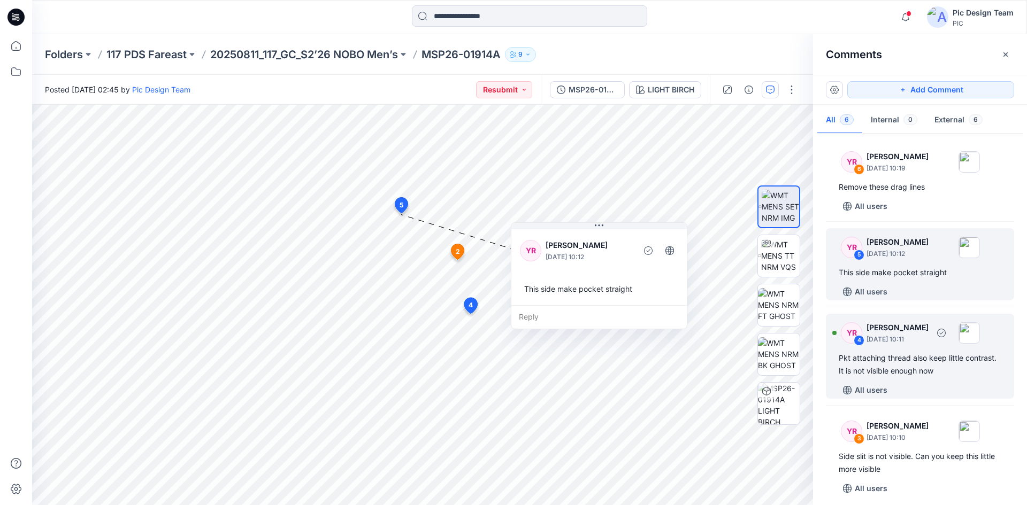
click at [859, 343] on div "4" at bounding box center [858, 340] width 11 height 11
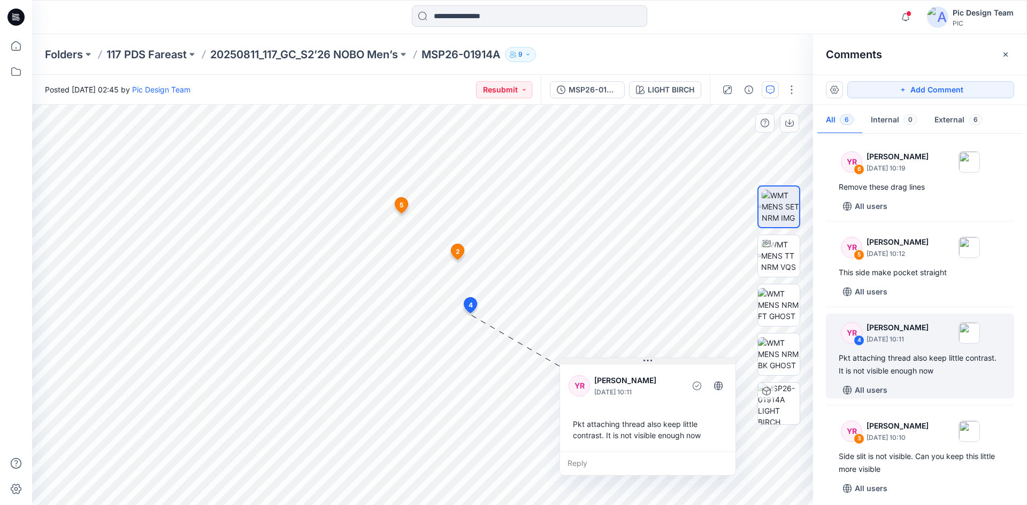
drag, startPoint x: 506, startPoint y: 325, endPoint x: 612, endPoint y: 364, distance: 112.8
click at [612, 364] on button at bounding box center [647, 361] width 175 height 6
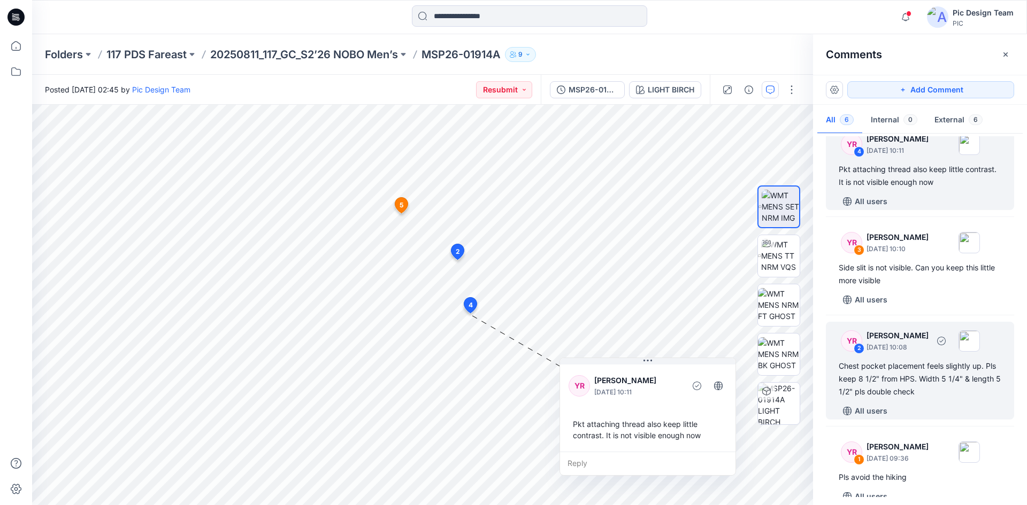
scroll to position [203, 0]
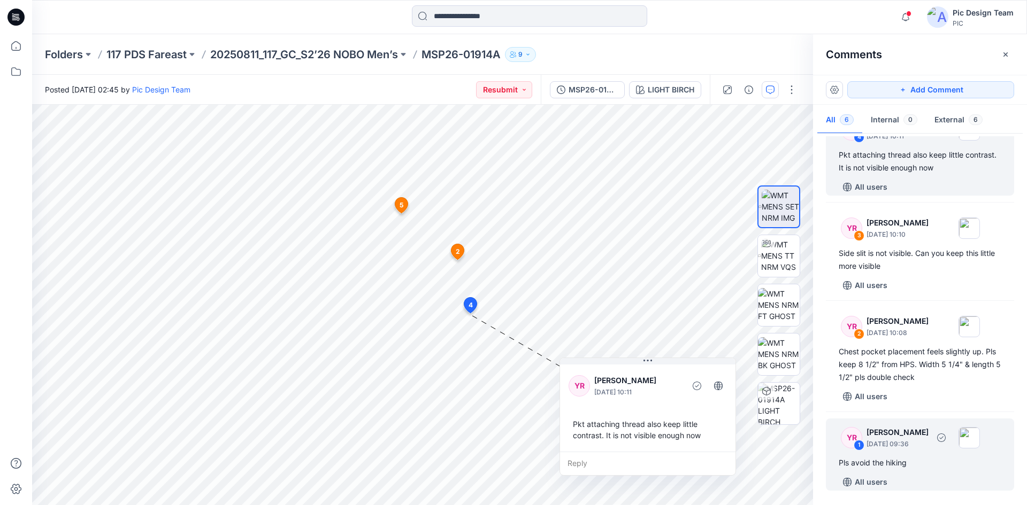
click at [862, 449] on div "1" at bounding box center [858, 445] width 11 height 11
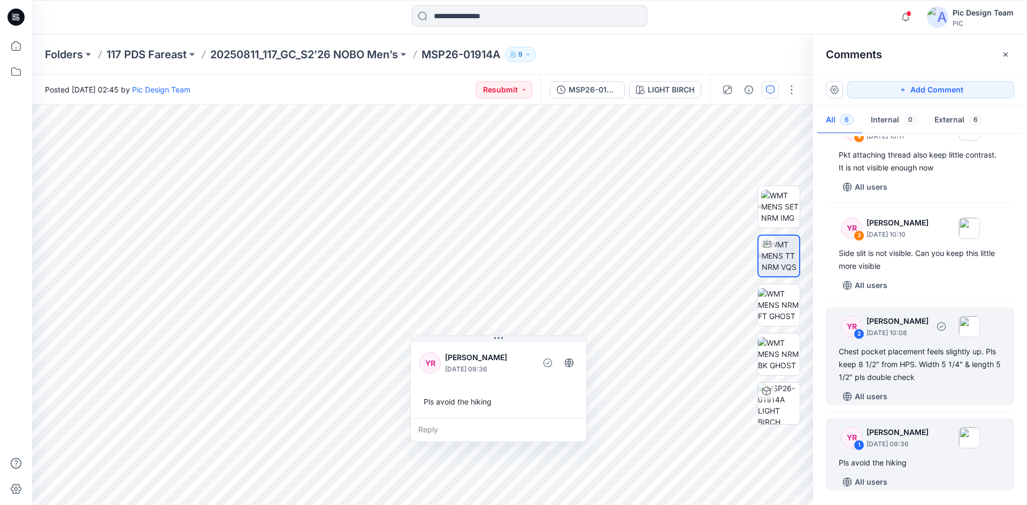
click at [858, 333] on div "2" at bounding box center [858, 334] width 11 height 11
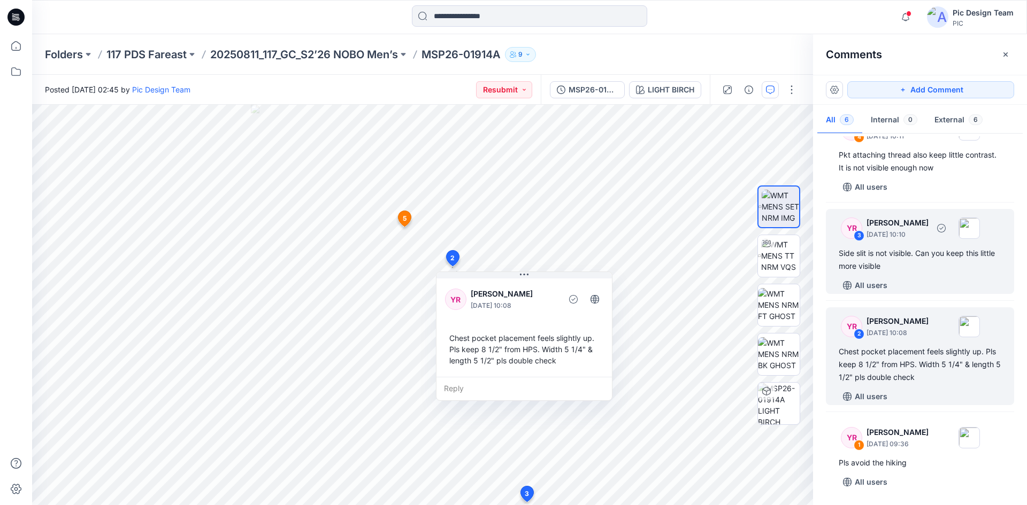
click at [860, 236] on div "3" at bounding box center [858, 235] width 11 height 11
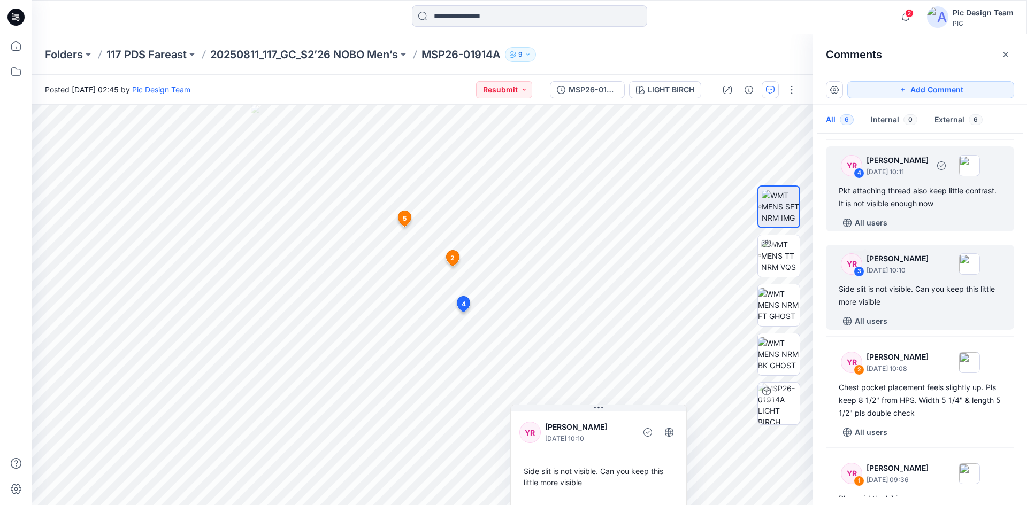
scroll to position [150, 0]
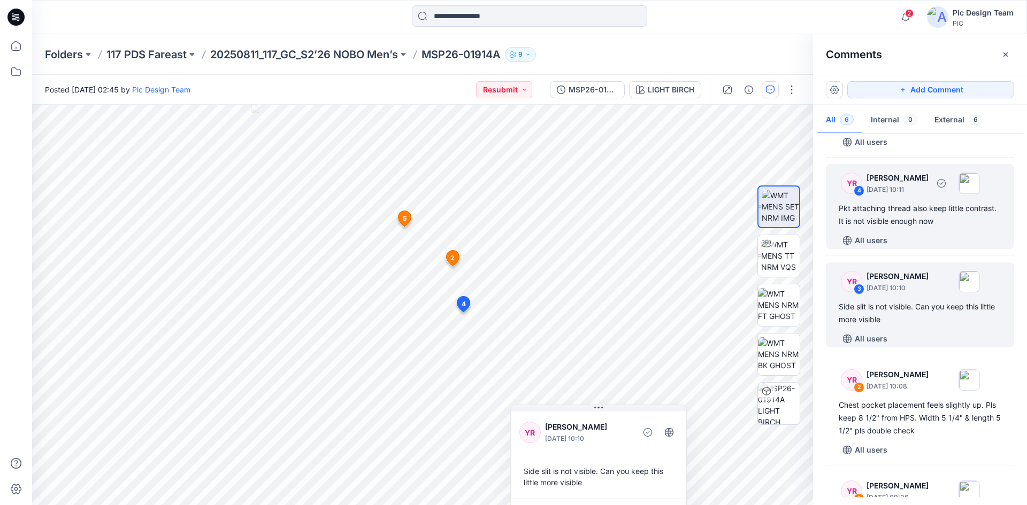
click at [858, 191] on div "4" at bounding box center [858, 191] width 11 height 11
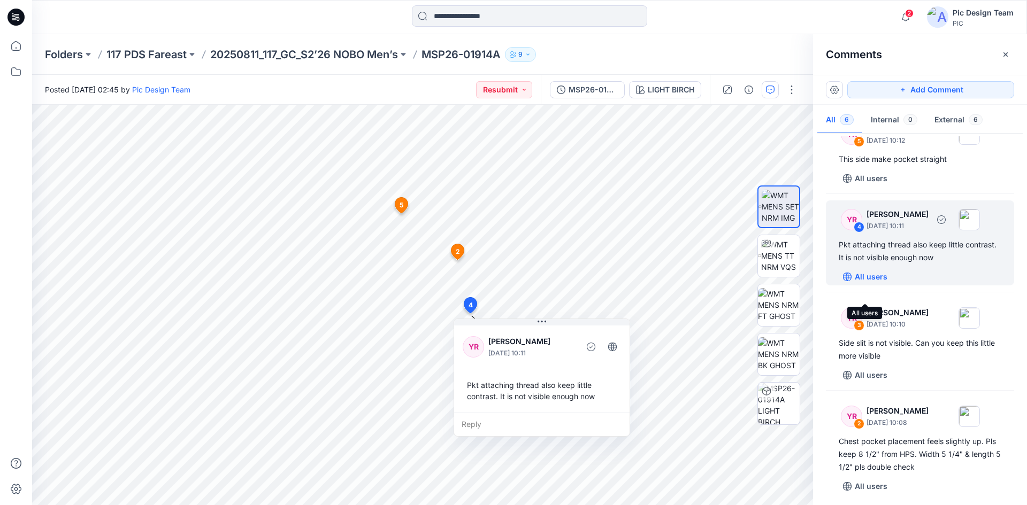
scroll to position [96, 0]
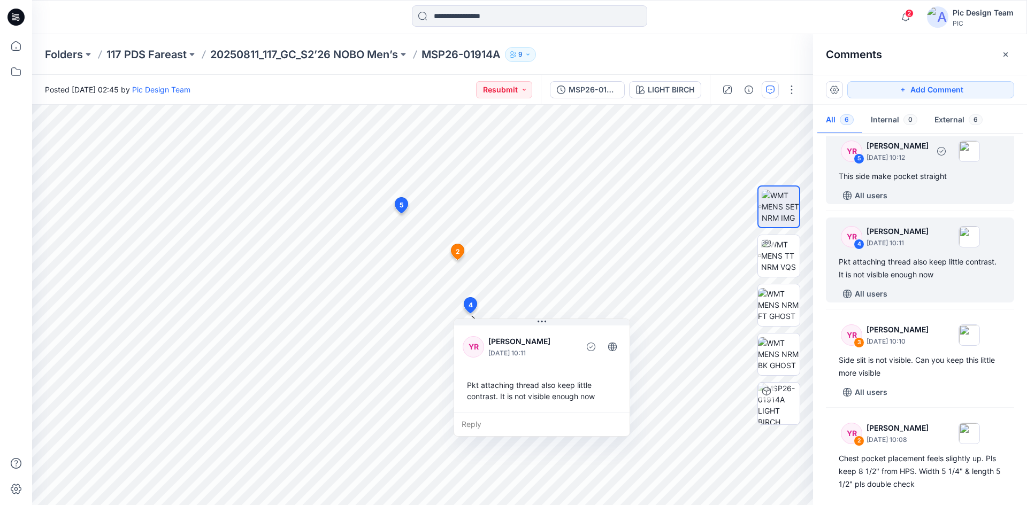
click at [860, 160] on div "5" at bounding box center [858, 158] width 11 height 11
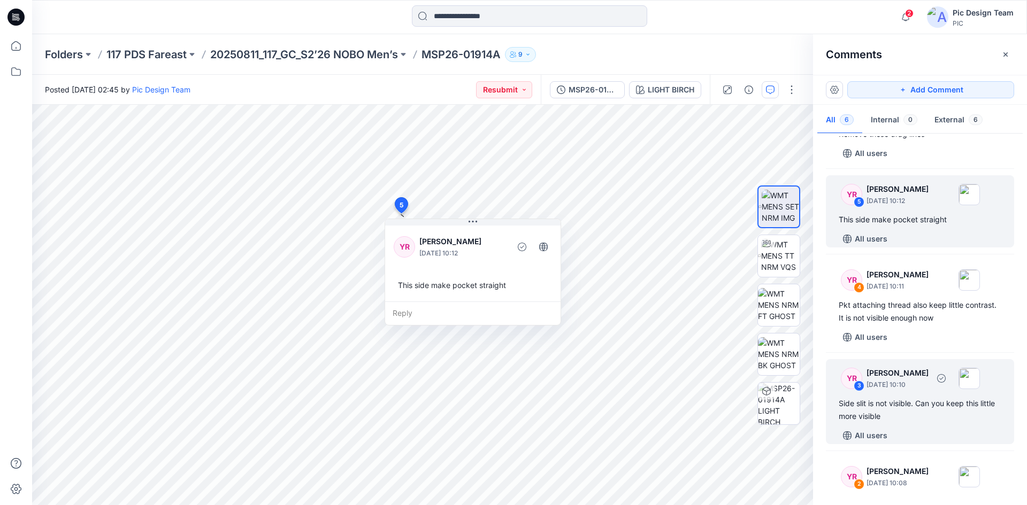
scroll to position [0, 0]
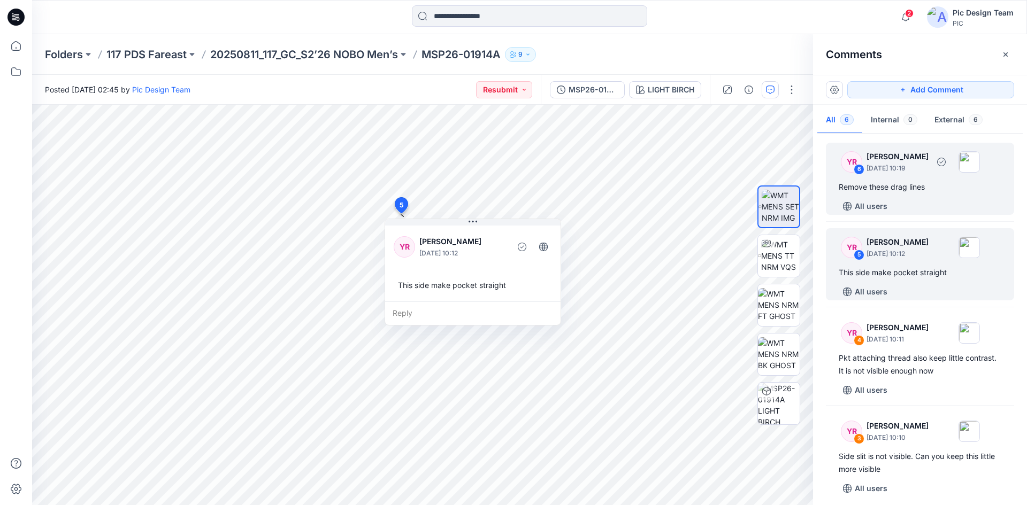
click at [913, 204] on div "All users" at bounding box center [925, 206] width 175 height 17
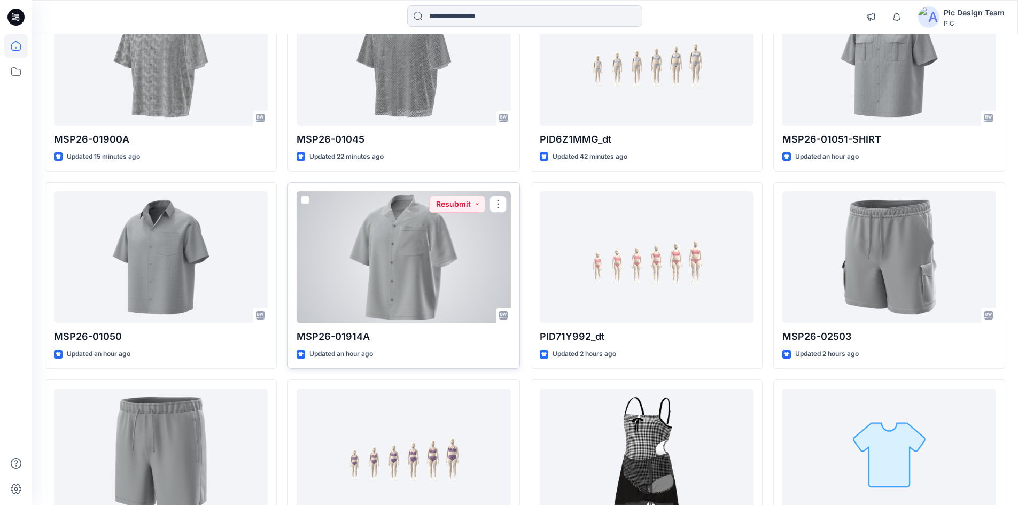
scroll to position [267, 0]
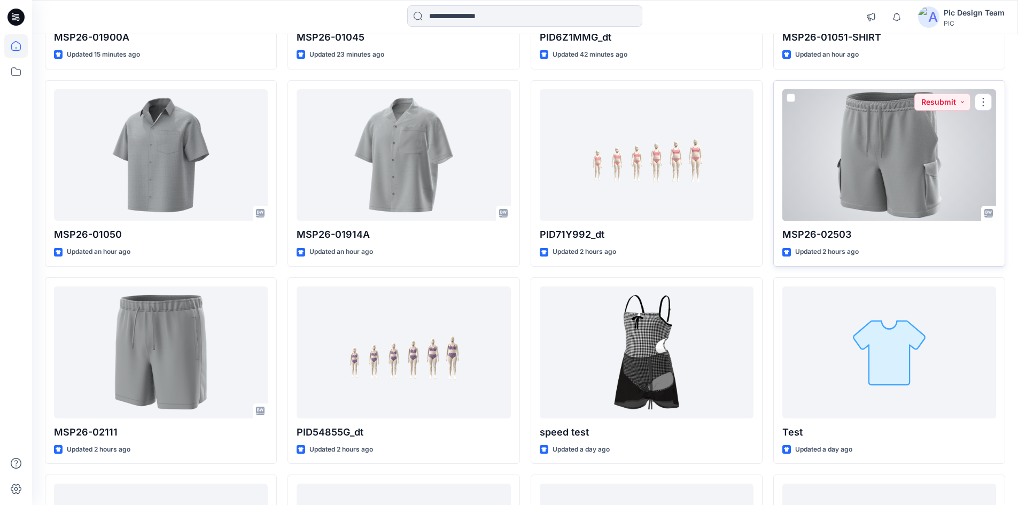
click at [858, 186] on div at bounding box center [890, 155] width 214 height 132
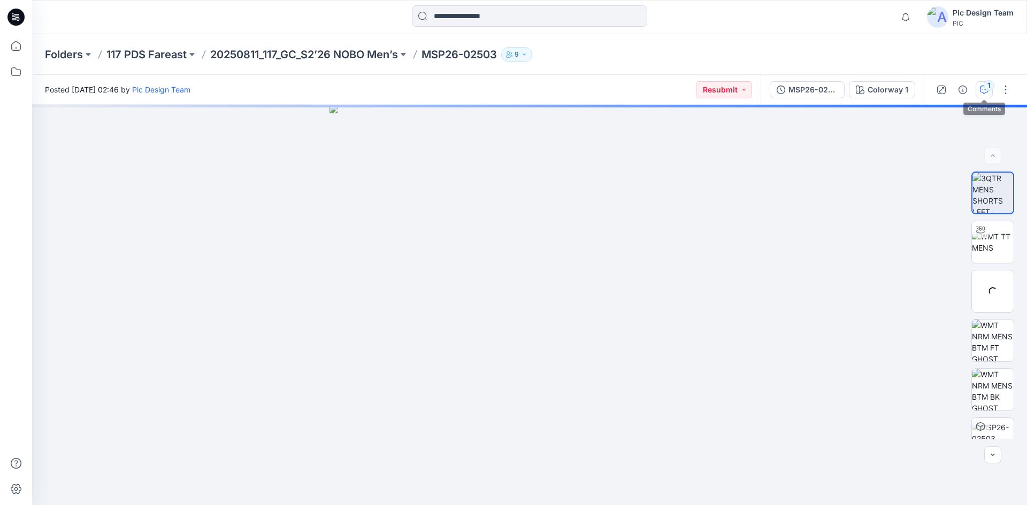
click at [983, 85] on div "1" at bounding box center [988, 85] width 11 height 11
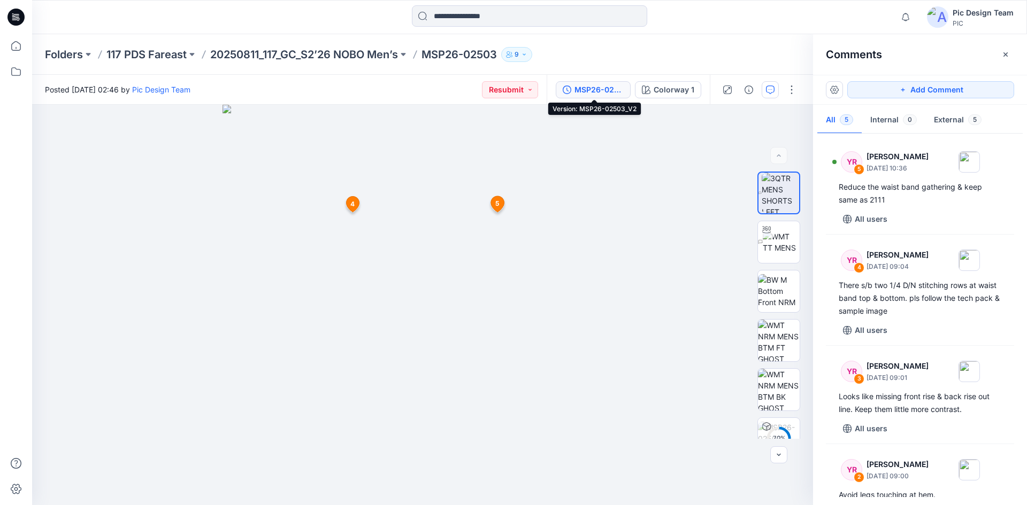
click at [584, 86] on div "MSP26-02503_V2" at bounding box center [598, 90] width 49 height 12
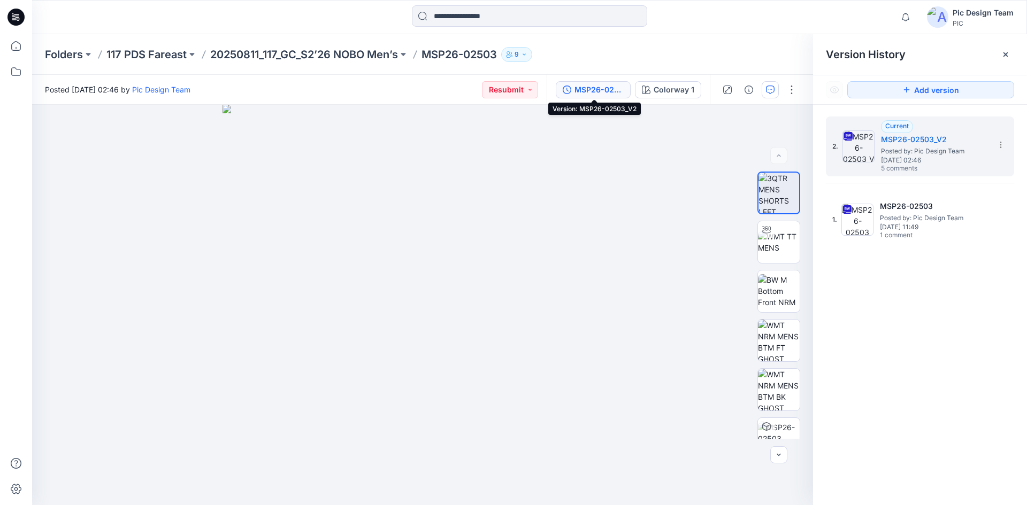
click at [607, 91] on div "MSP26-02503_V2" at bounding box center [598, 90] width 49 height 12
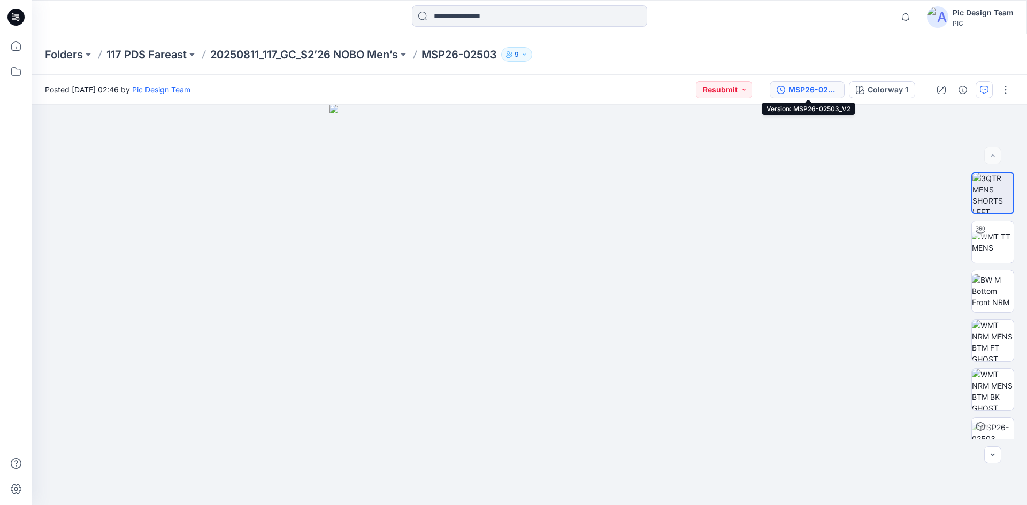
click at [817, 92] on div "MSP26-02503_V2" at bounding box center [812, 90] width 49 height 12
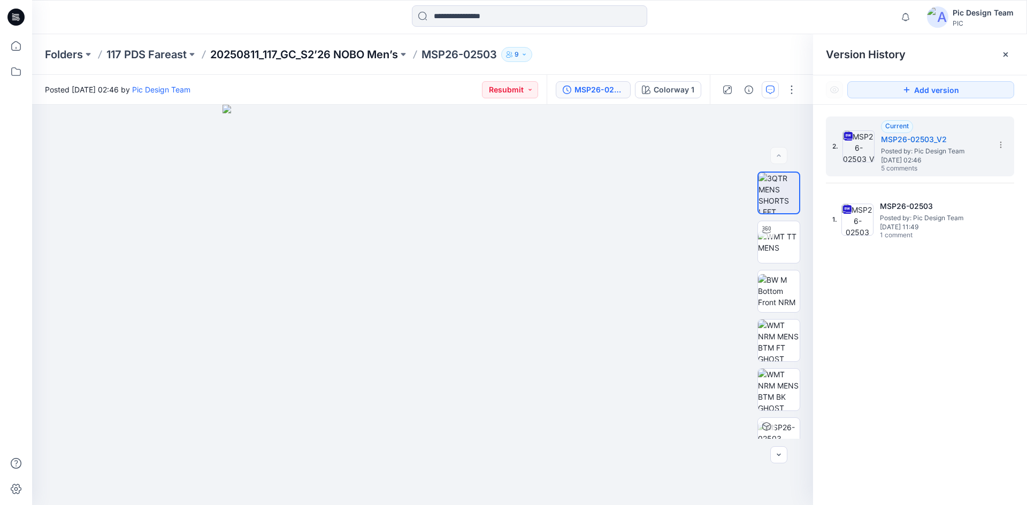
click at [318, 53] on p "20250811_117_GC_S2’26 NOBO Men’s" at bounding box center [304, 54] width 188 height 15
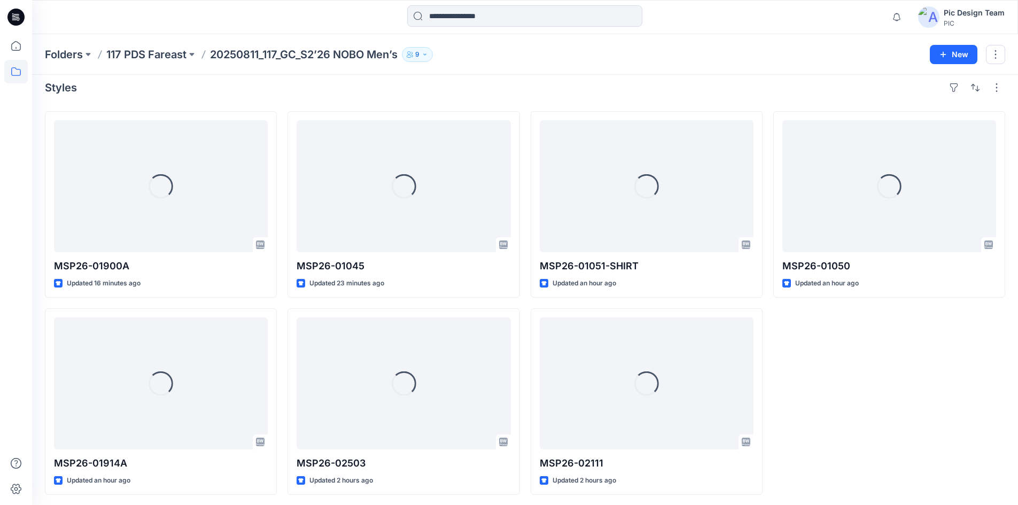
scroll to position [11, 0]
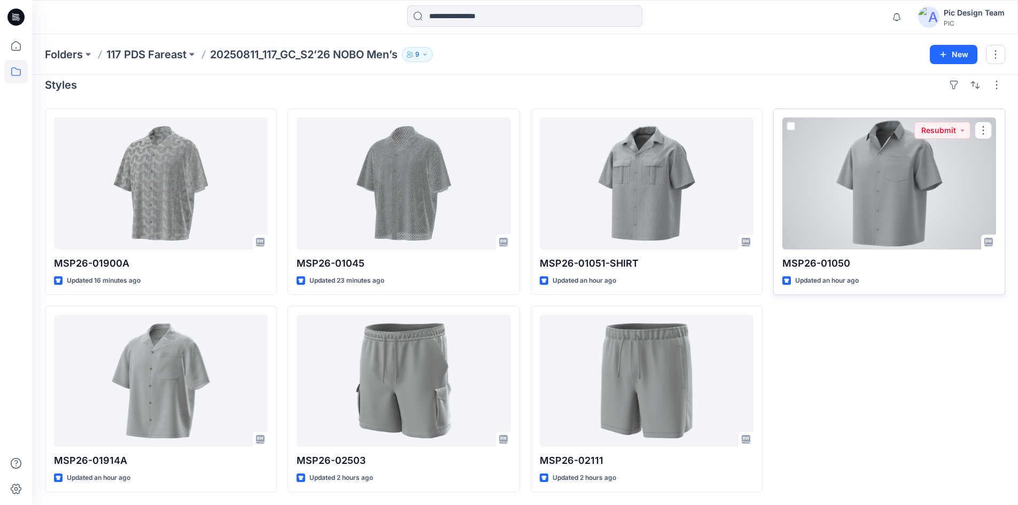
click at [844, 186] on div at bounding box center [890, 184] width 214 height 132
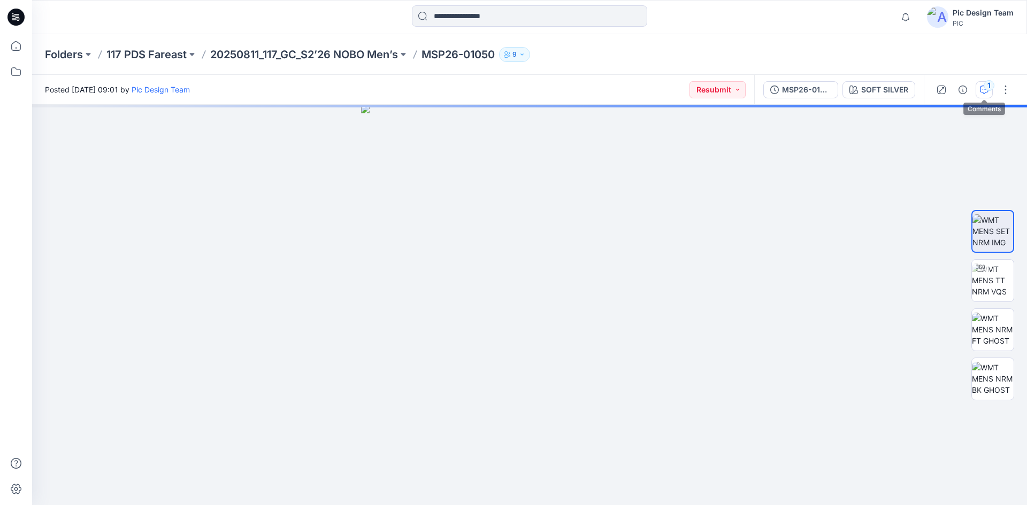
click at [985, 85] on div "1" at bounding box center [988, 85] width 11 height 11
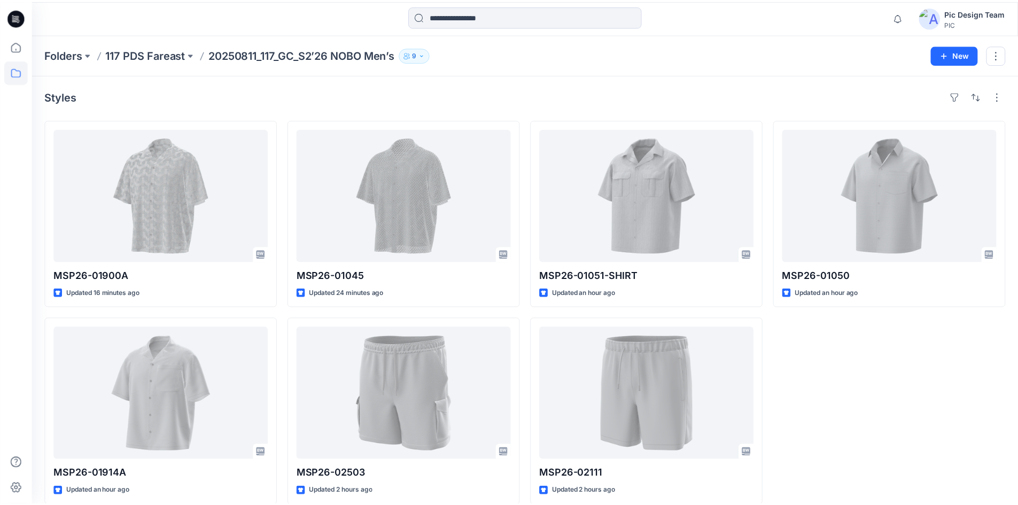
scroll to position [11, 0]
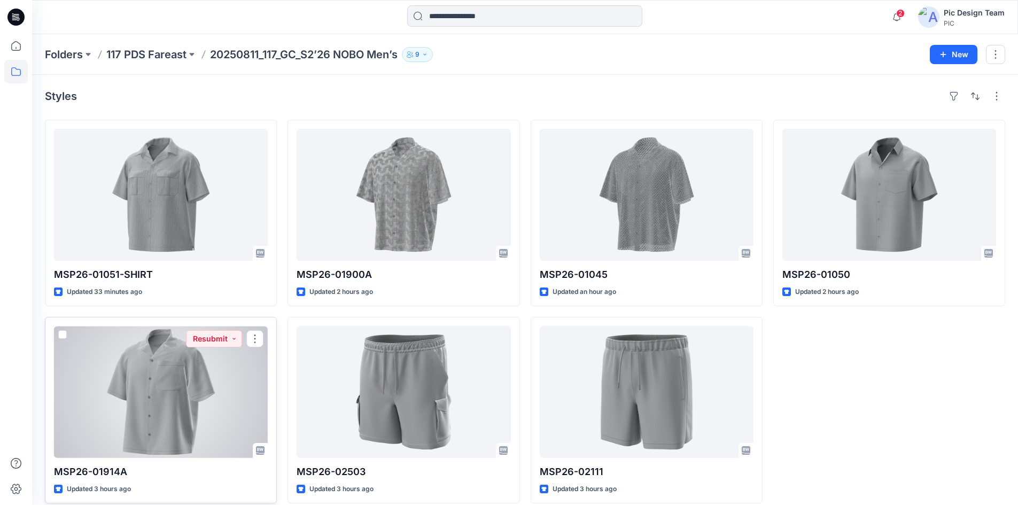
click at [167, 377] on div at bounding box center [161, 392] width 214 height 132
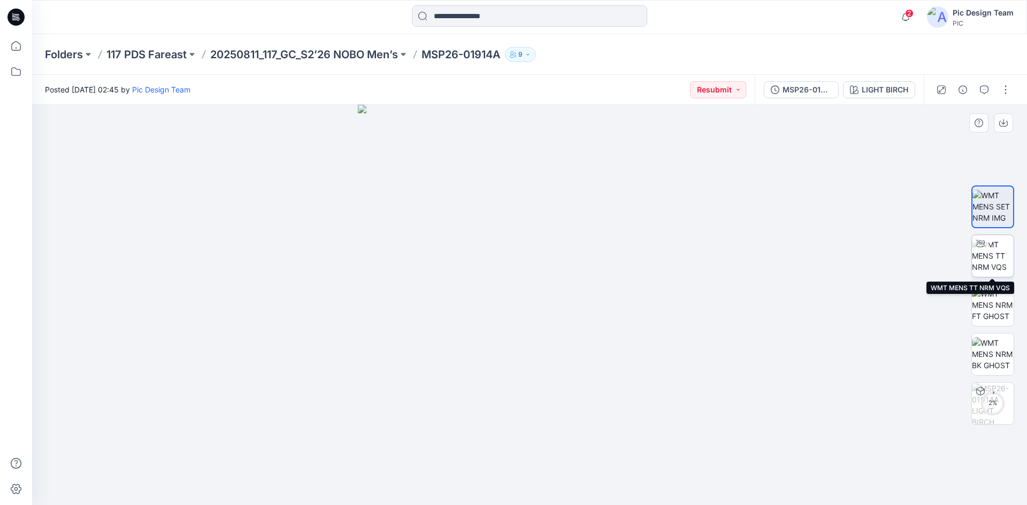
click at [987, 260] on img at bounding box center [992, 256] width 42 height 34
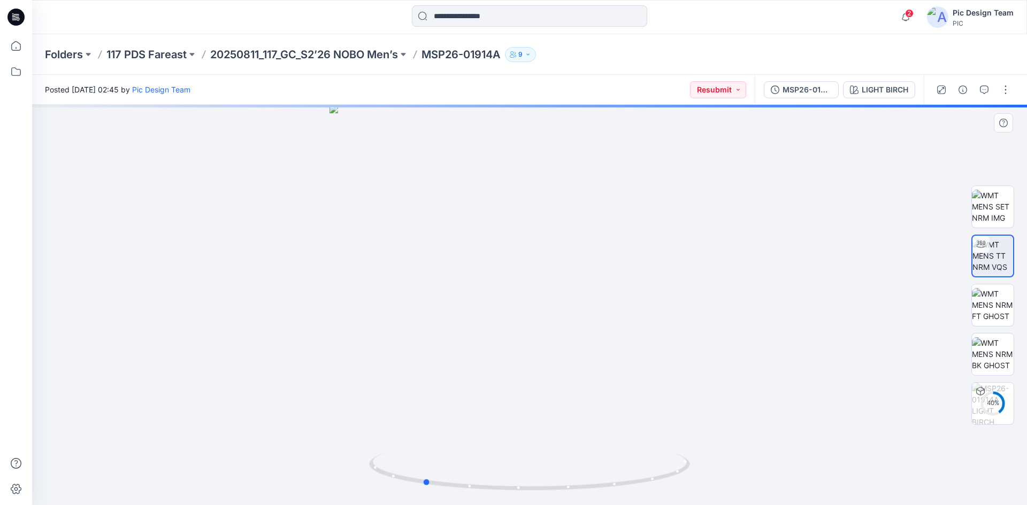
drag, startPoint x: 561, startPoint y: 490, endPoint x: 455, endPoint y: 495, distance: 106.5
click at [455, 495] on div at bounding box center [529, 305] width 994 height 400
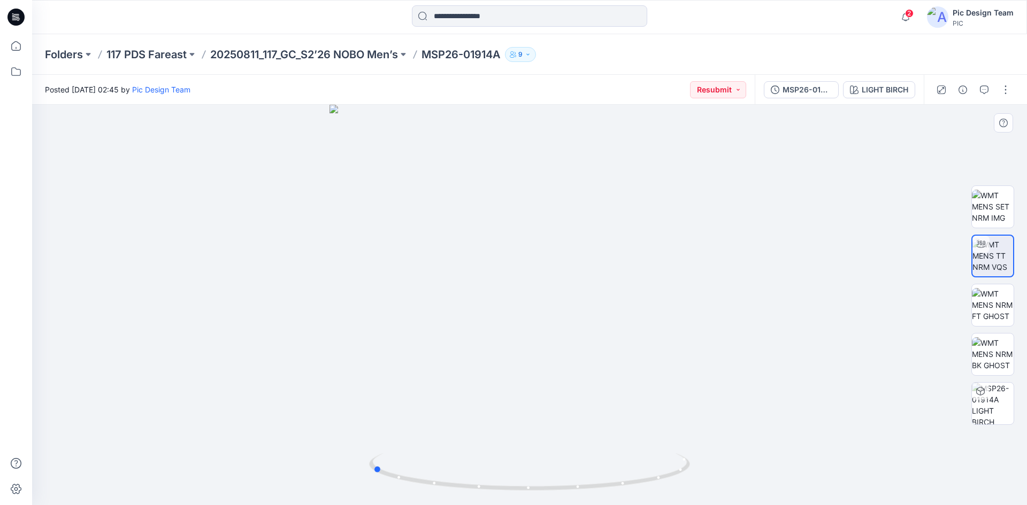
drag, startPoint x: 632, startPoint y: 483, endPoint x: 582, endPoint y: 495, distance: 52.1
click at [582, 495] on div at bounding box center [529, 305] width 994 height 400
drag, startPoint x: 654, startPoint y: 482, endPoint x: 519, endPoint y: 493, distance: 135.2
click at [519, 493] on div at bounding box center [529, 305] width 994 height 400
click at [311, 59] on p "20250811_117_GC_S2’26 NOBO Men’s" at bounding box center [304, 54] width 188 height 15
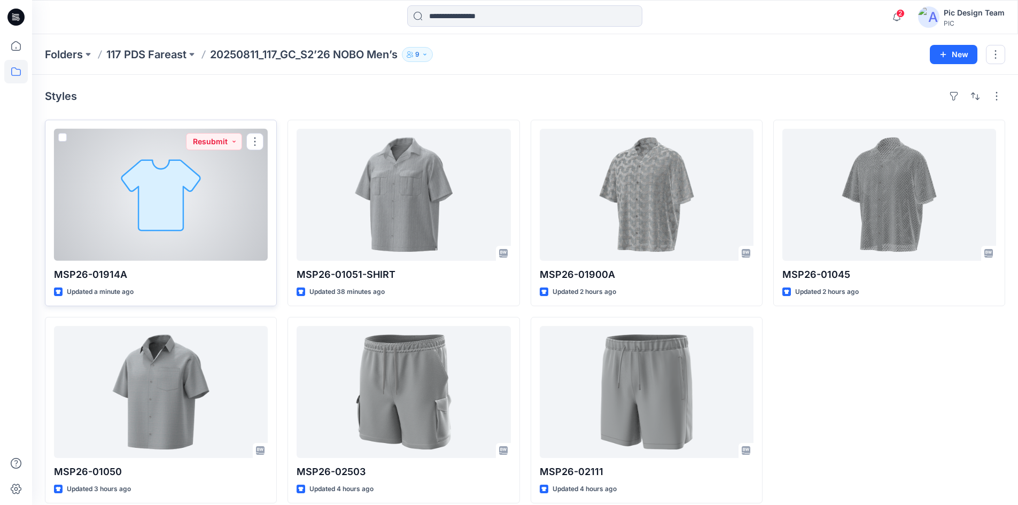
click at [129, 180] on div at bounding box center [161, 195] width 214 height 132
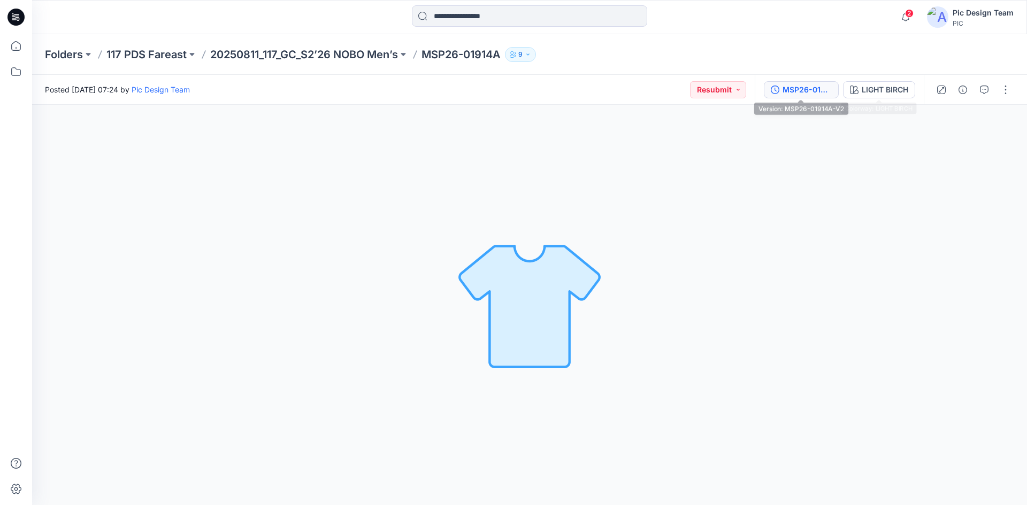
click at [810, 89] on div "MSP26-01914A-V2" at bounding box center [806, 90] width 49 height 12
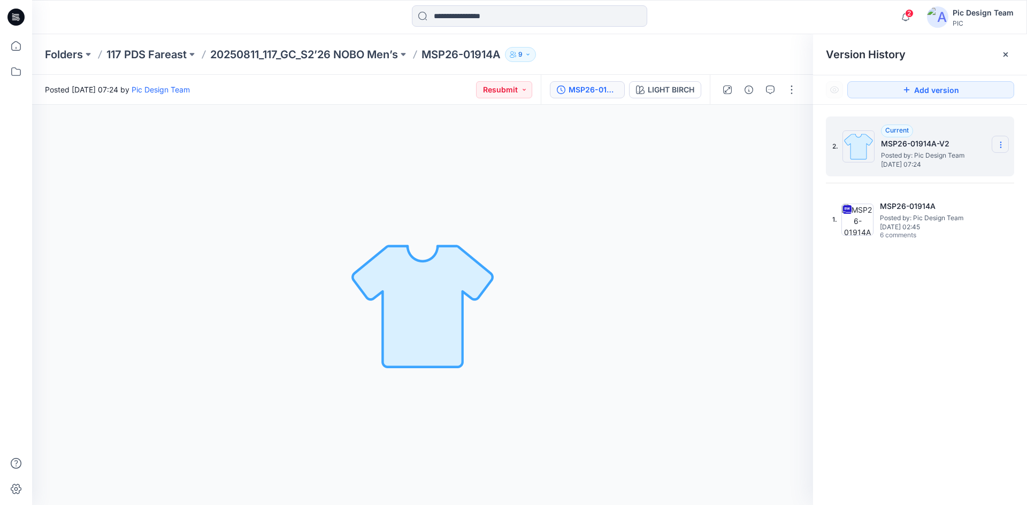
click at [1003, 146] on icon at bounding box center [1000, 145] width 9 height 9
click at [958, 216] on div "Delete Version" at bounding box center [943, 213] width 124 height 21
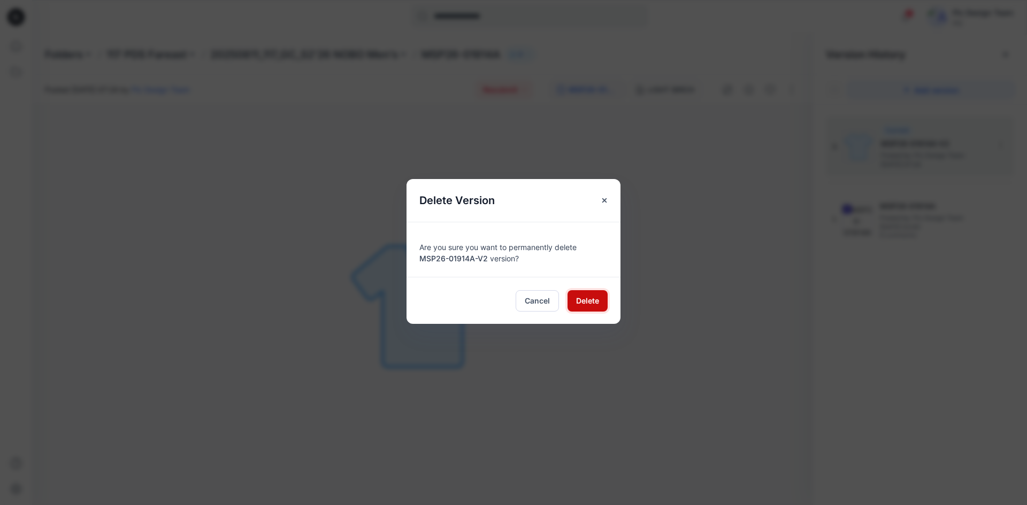
click at [595, 308] on button "Delete" at bounding box center [587, 300] width 40 height 21
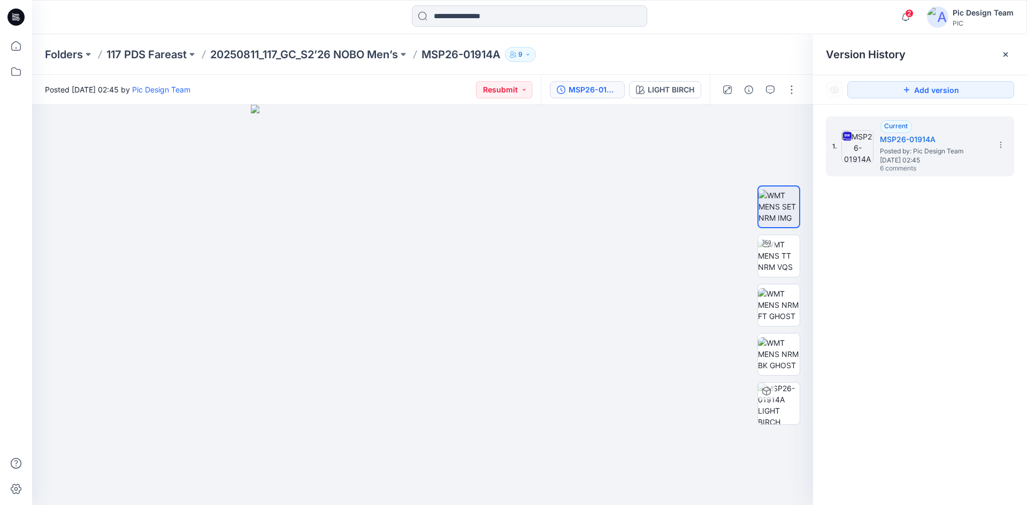
click at [313, 66] on div "Folders 117 PDS Fareast 20250811_117_GC_S2’26 NOBO Men’s MSP26-01914A 9" at bounding box center [529, 54] width 994 height 41
click at [321, 55] on p "20250811_117_GC_S2’26 NOBO Men’s" at bounding box center [304, 54] width 188 height 15
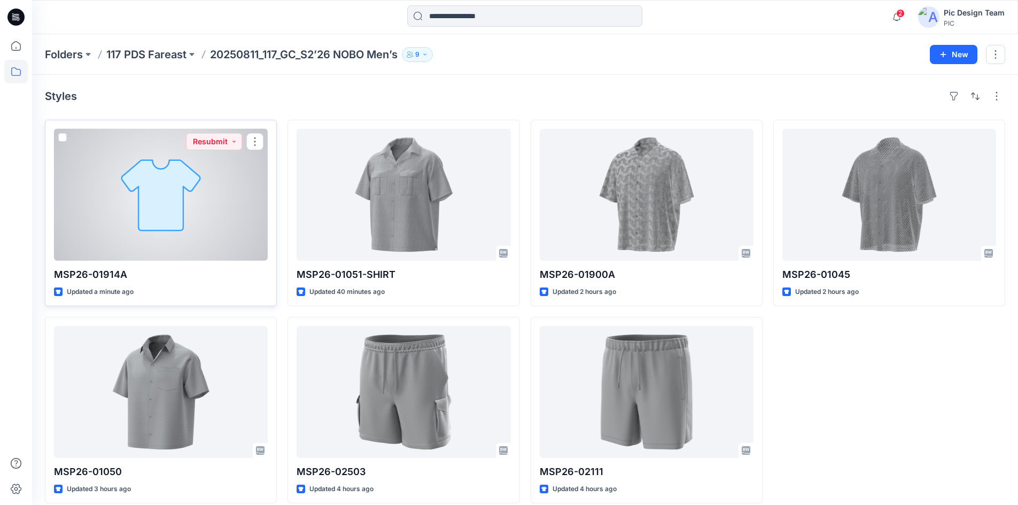
click at [210, 216] on div at bounding box center [161, 195] width 214 height 132
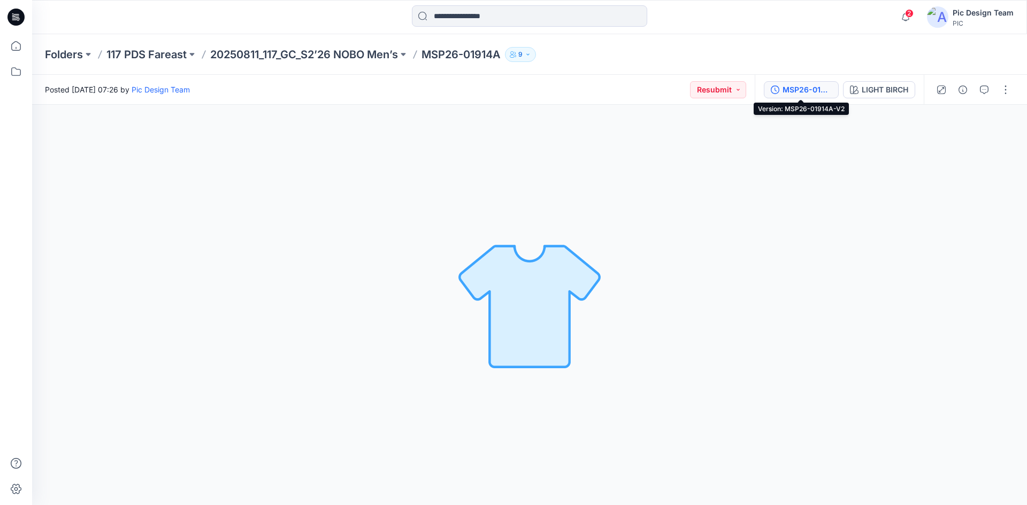
click at [814, 91] on div "MSP26-01914A-V2" at bounding box center [806, 90] width 49 height 12
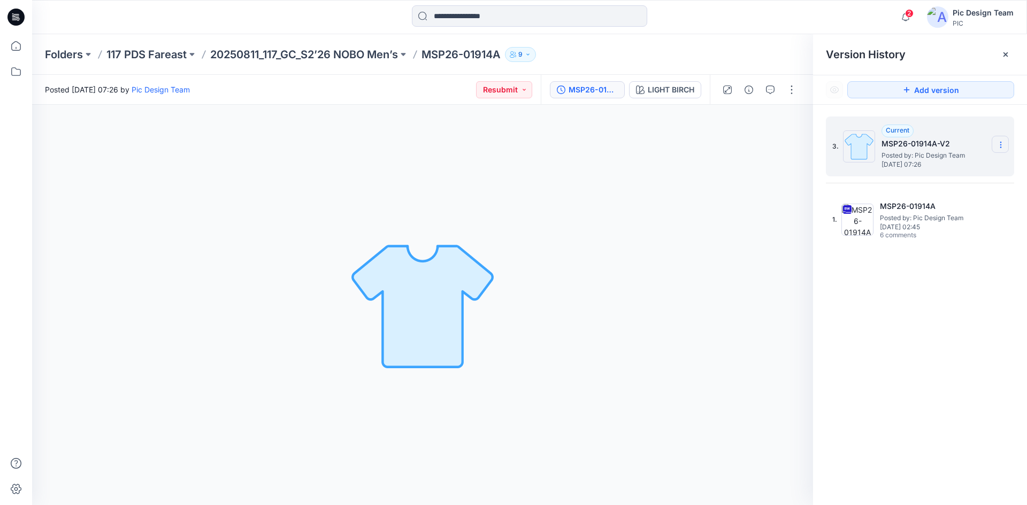
click at [1002, 145] on icon at bounding box center [1000, 145] width 9 height 9
click at [940, 210] on span "Delete Version" at bounding box center [926, 213] width 50 height 13
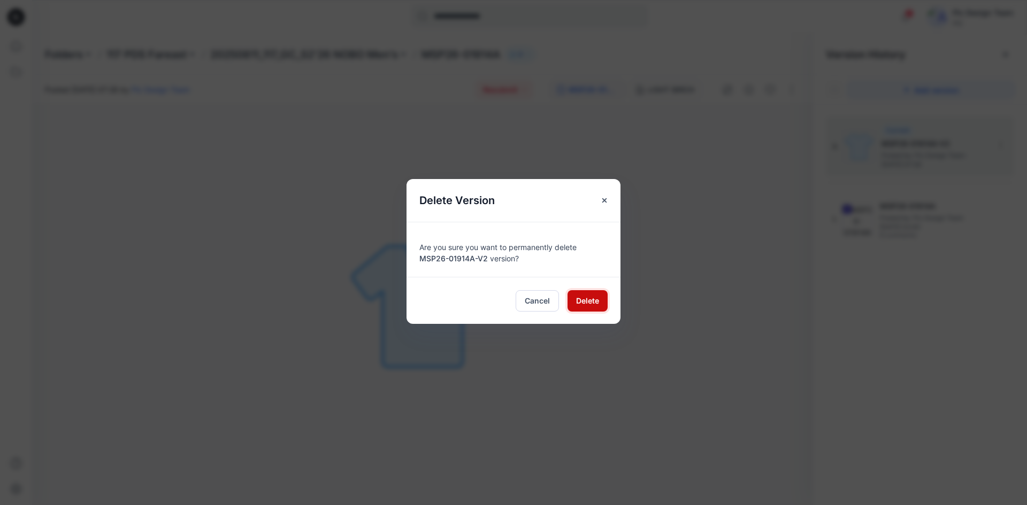
click at [578, 298] on span "Delete" at bounding box center [587, 300] width 23 height 11
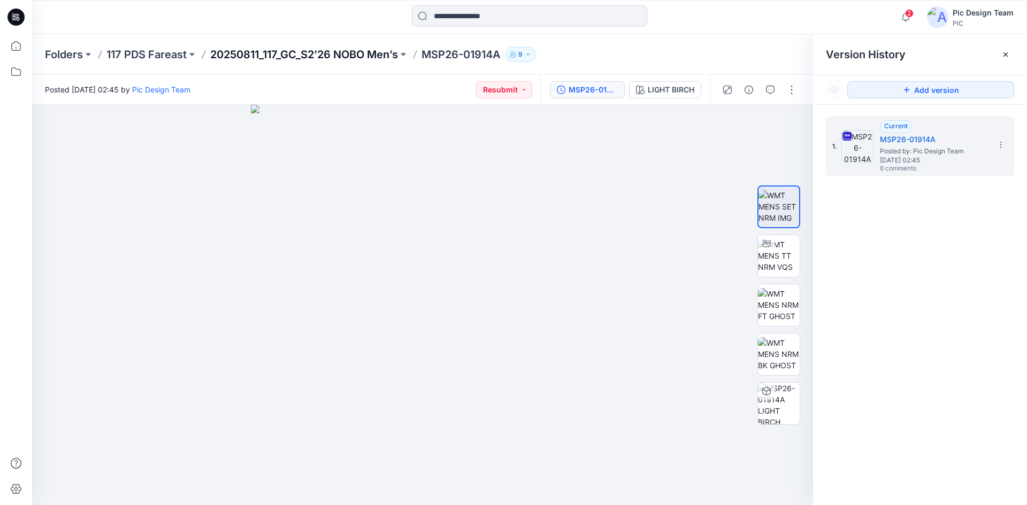
click at [305, 60] on p "20250811_117_GC_S2’26 NOBO Men’s" at bounding box center [304, 54] width 188 height 15
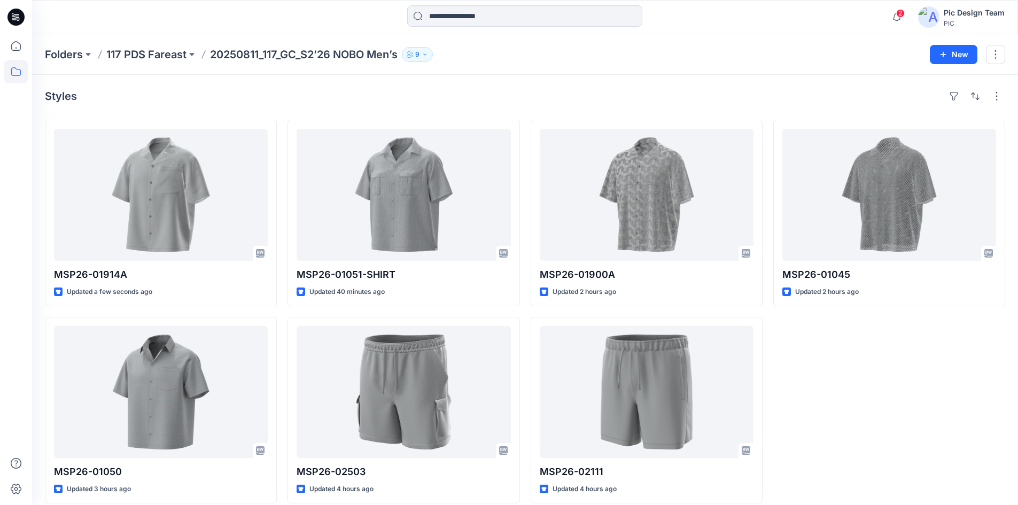
click at [285, 96] on div "Styles" at bounding box center [525, 96] width 961 height 17
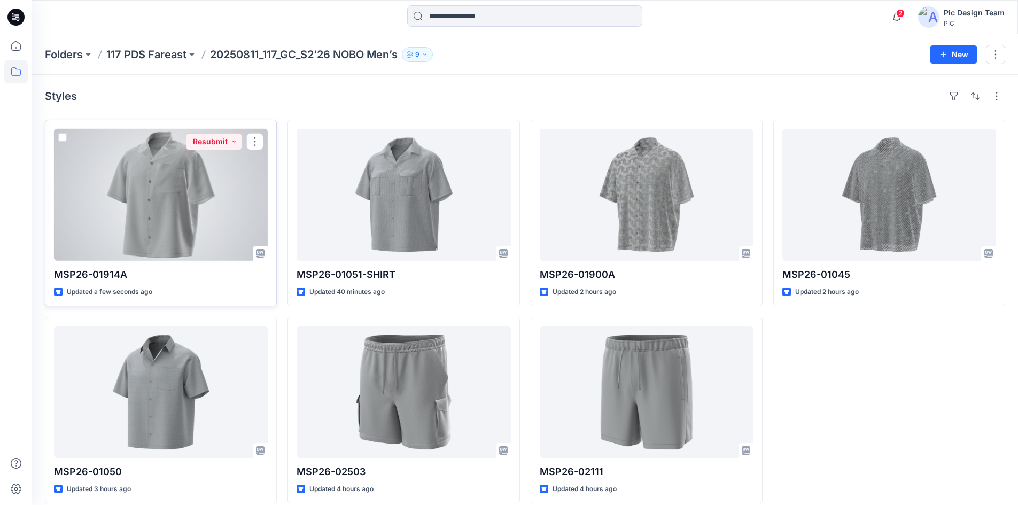
click at [149, 219] on div at bounding box center [161, 195] width 214 height 132
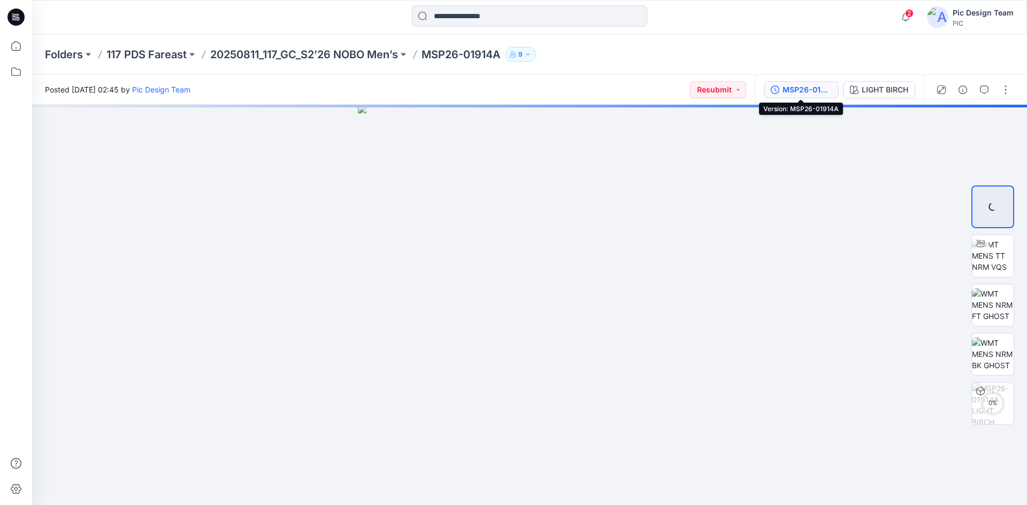
click at [804, 91] on div "MSP26-01914A" at bounding box center [806, 90] width 49 height 12
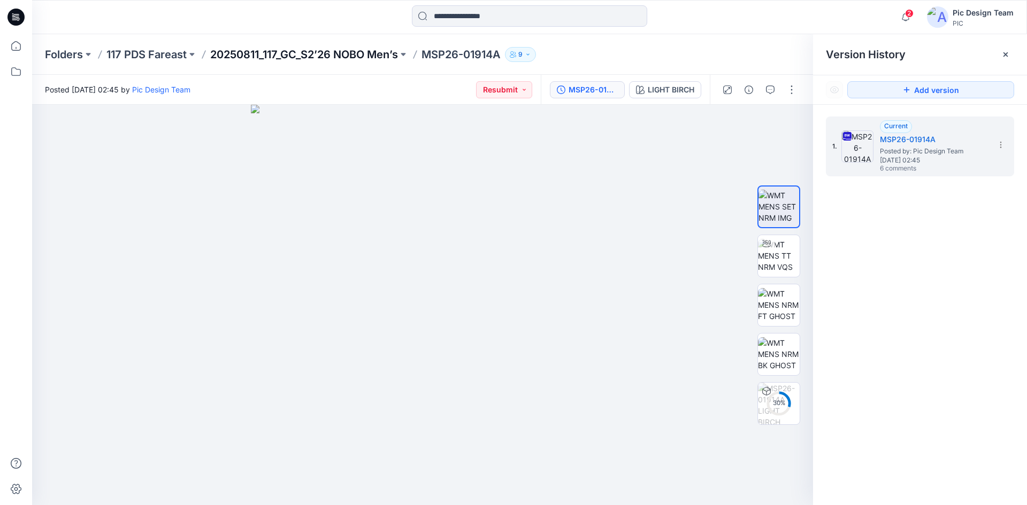
click at [362, 54] on p "20250811_117_GC_S2’26 NOBO Men’s" at bounding box center [304, 54] width 188 height 15
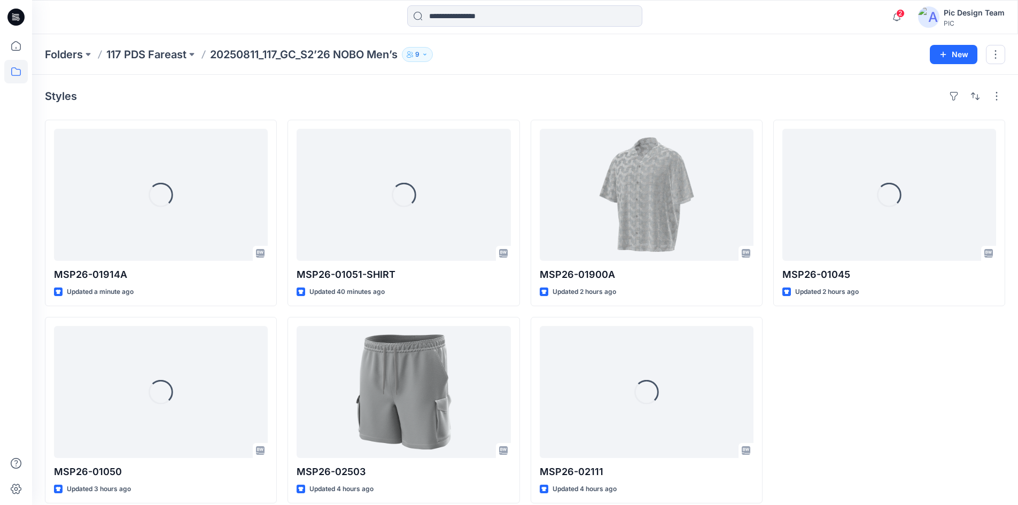
click at [264, 102] on div "Styles" at bounding box center [525, 96] width 961 height 17
